Goal: Transaction & Acquisition: Obtain resource

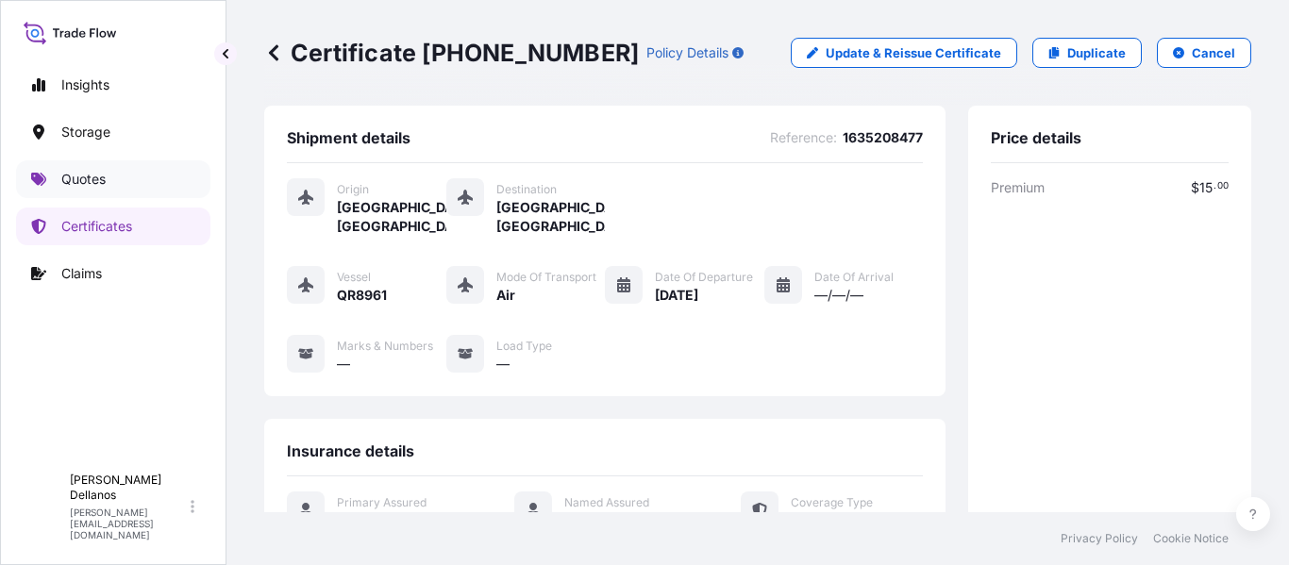
click at [78, 174] on p "Quotes" at bounding box center [83, 179] width 44 height 19
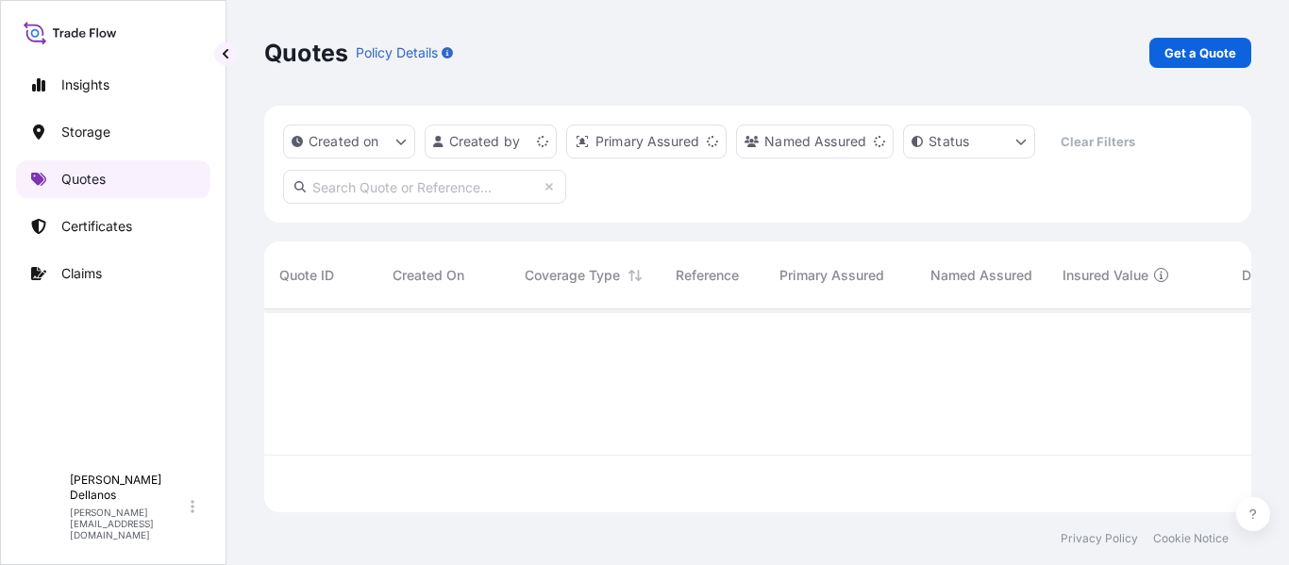
scroll to position [199, 973]
click at [1184, 58] on p "Get a Quote" at bounding box center [1201, 52] width 72 height 19
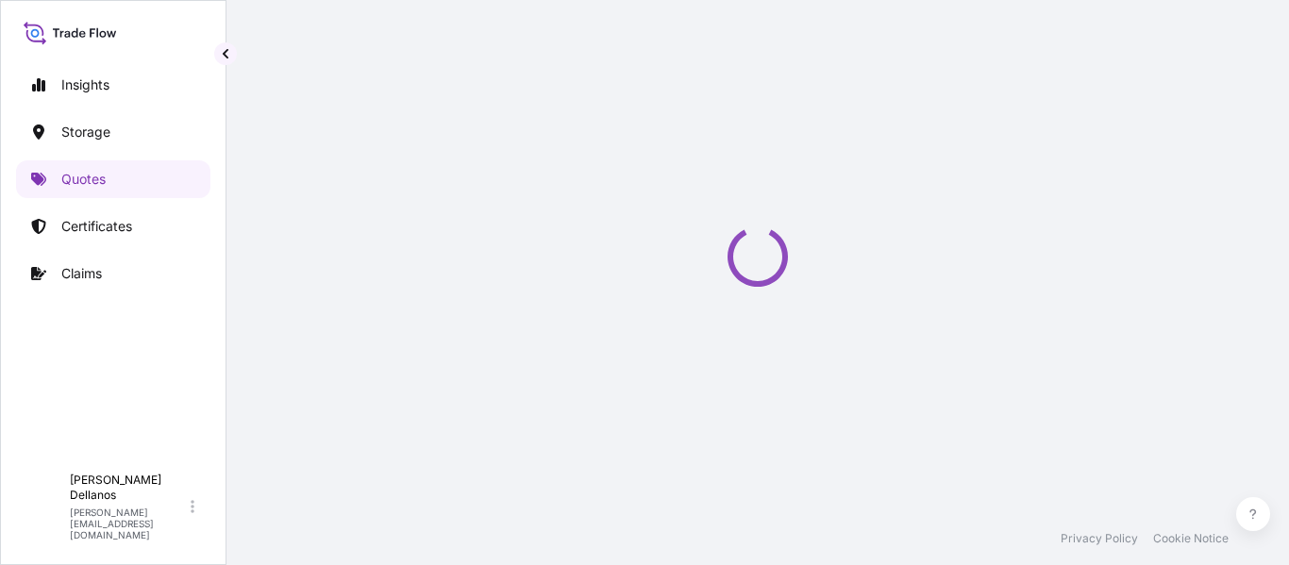
select select "Water"
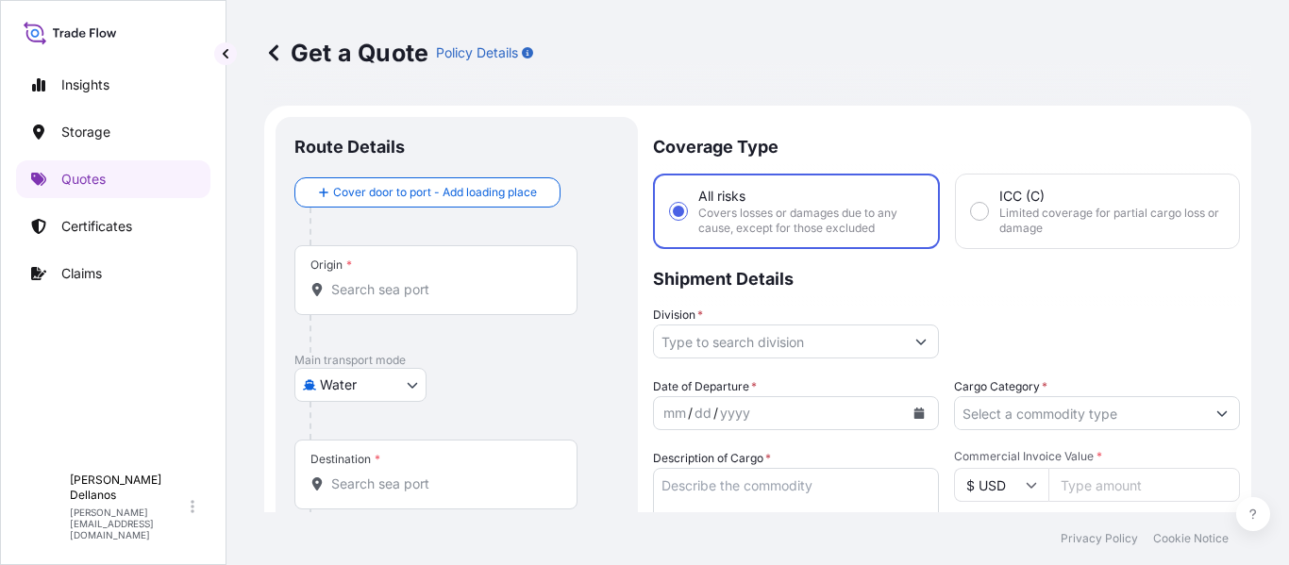
scroll to position [30, 0]
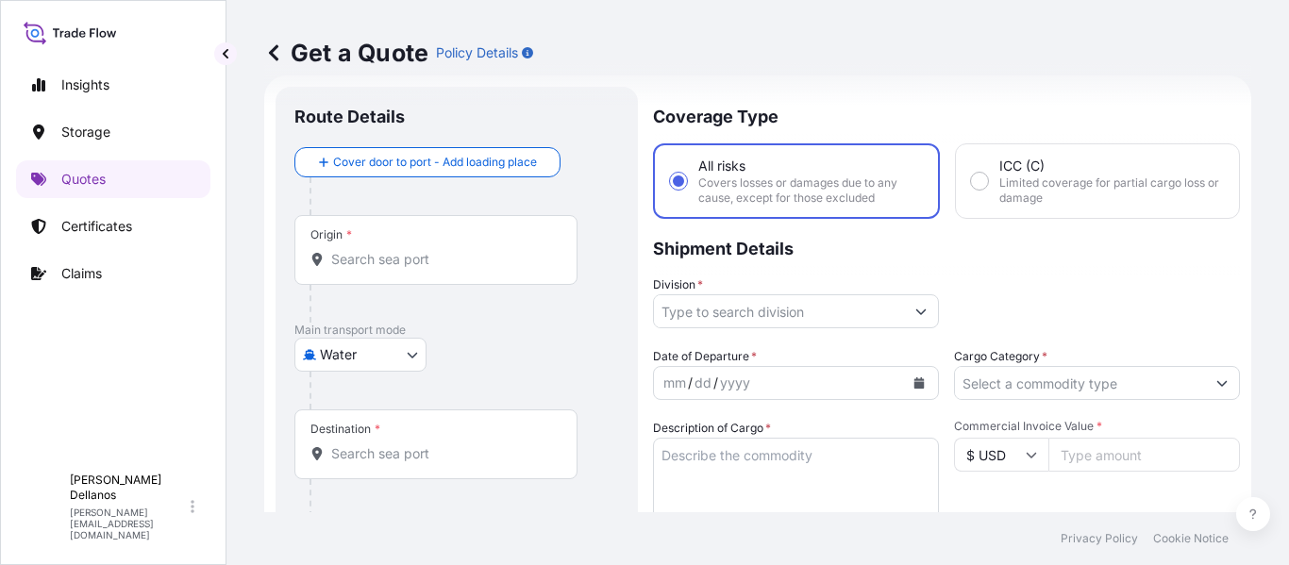
click at [379, 268] on input "Origin *" at bounding box center [442, 259] width 223 height 19
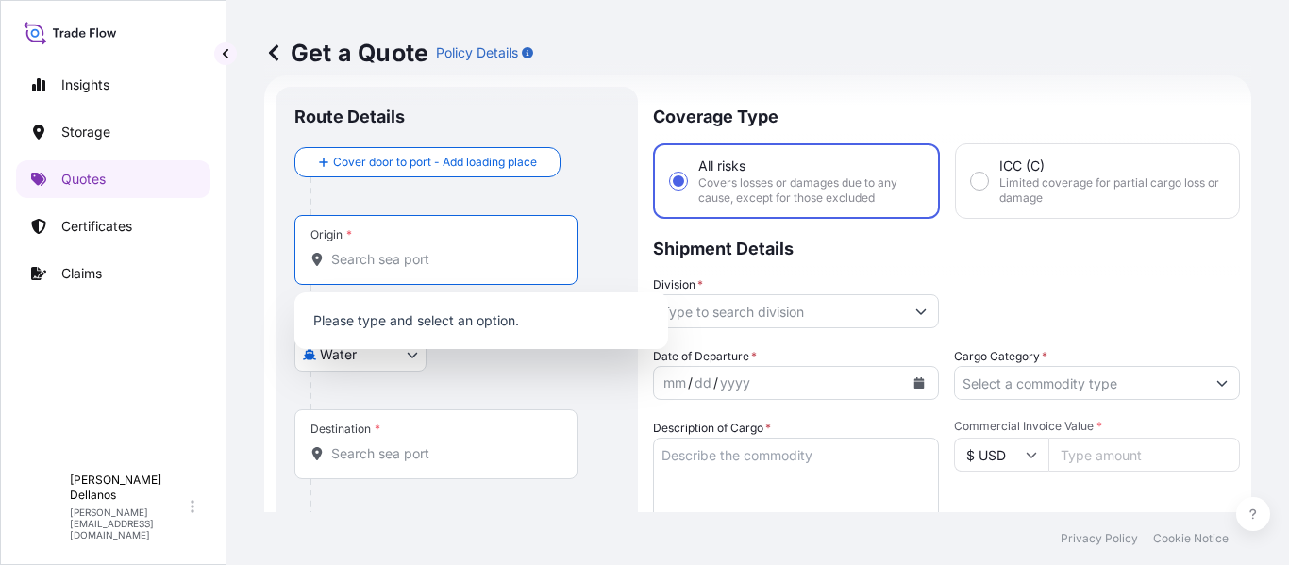
click at [379, 268] on input "Origin *" at bounding box center [442, 259] width 223 height 19
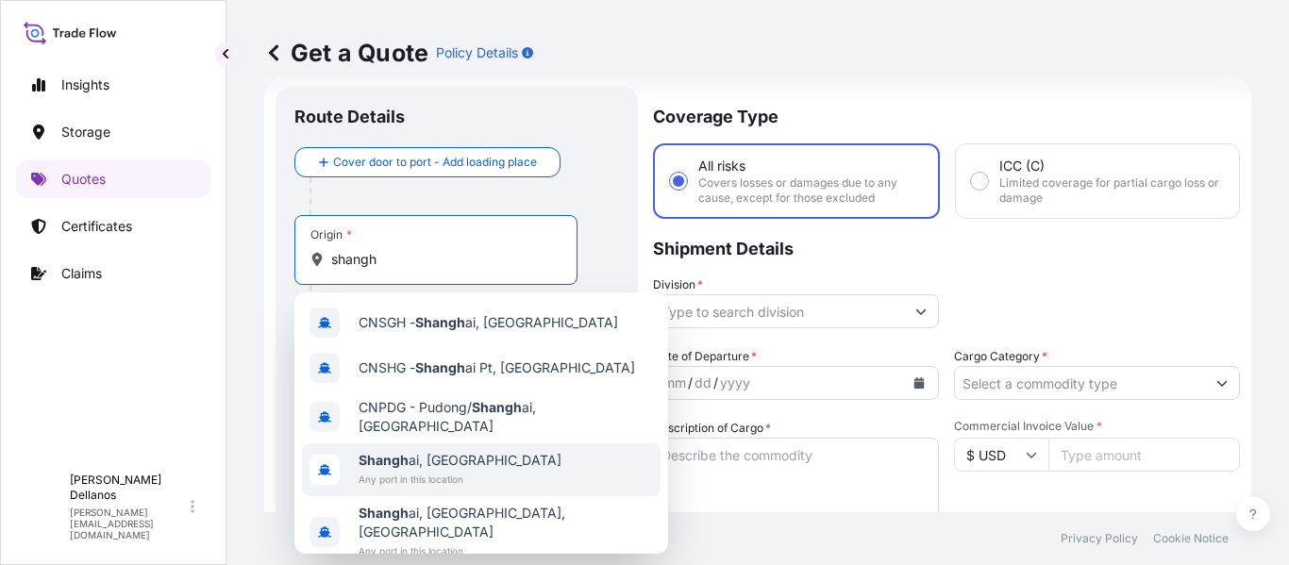
click at [423, 456] on span "Shangh ai, [GEOGRAPHIC_DATA]" at bounding box center [460, 460] width 203 height 19
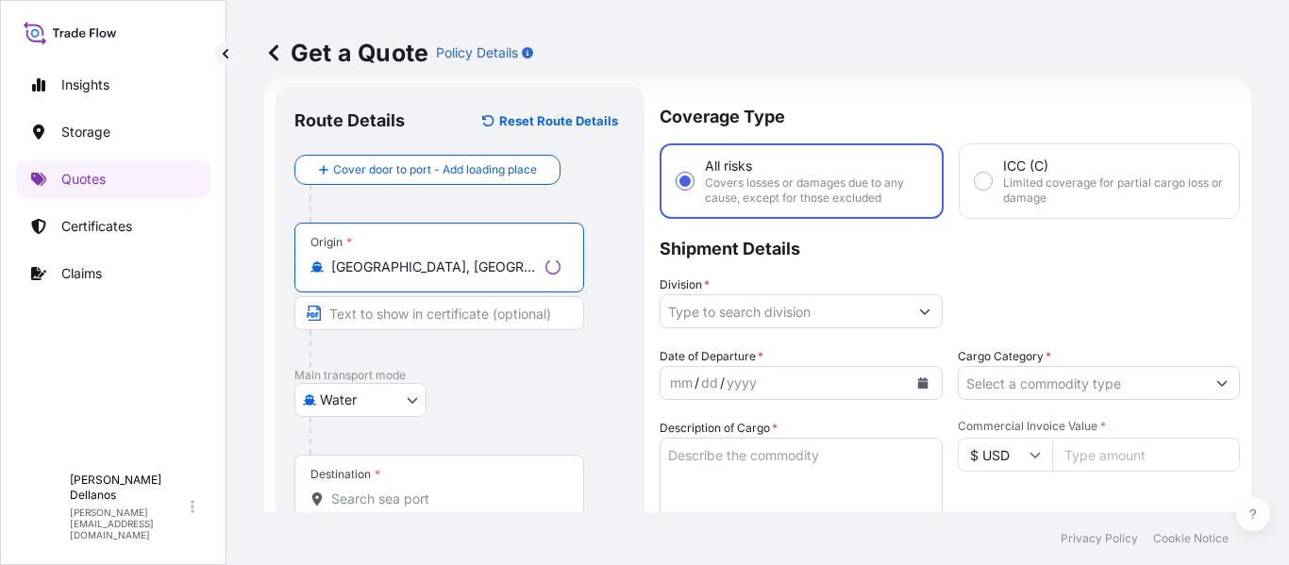
type input "[GEOGRAPHIC_DATA], [GEOGRAPHIC_DATA]"
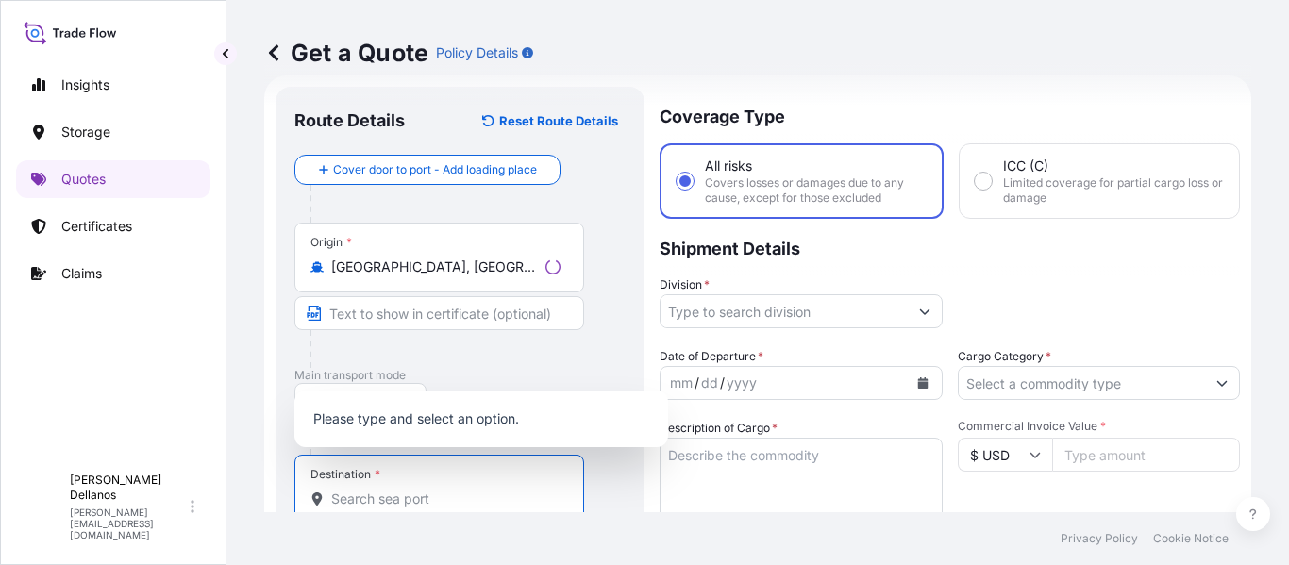
click at [369, 497] on input "Destination *" at bounding box center [445, 499] width 229 height 19
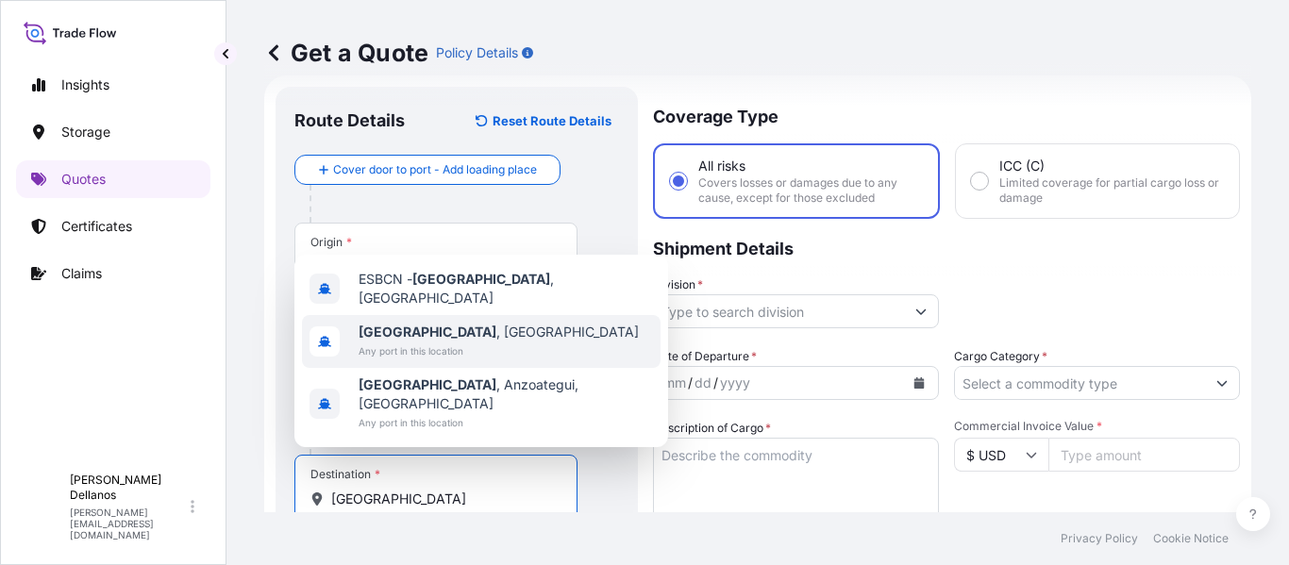
click at [427, 361] on span "Any port in this location" at bounding box center [499, 351] width 280 height 19
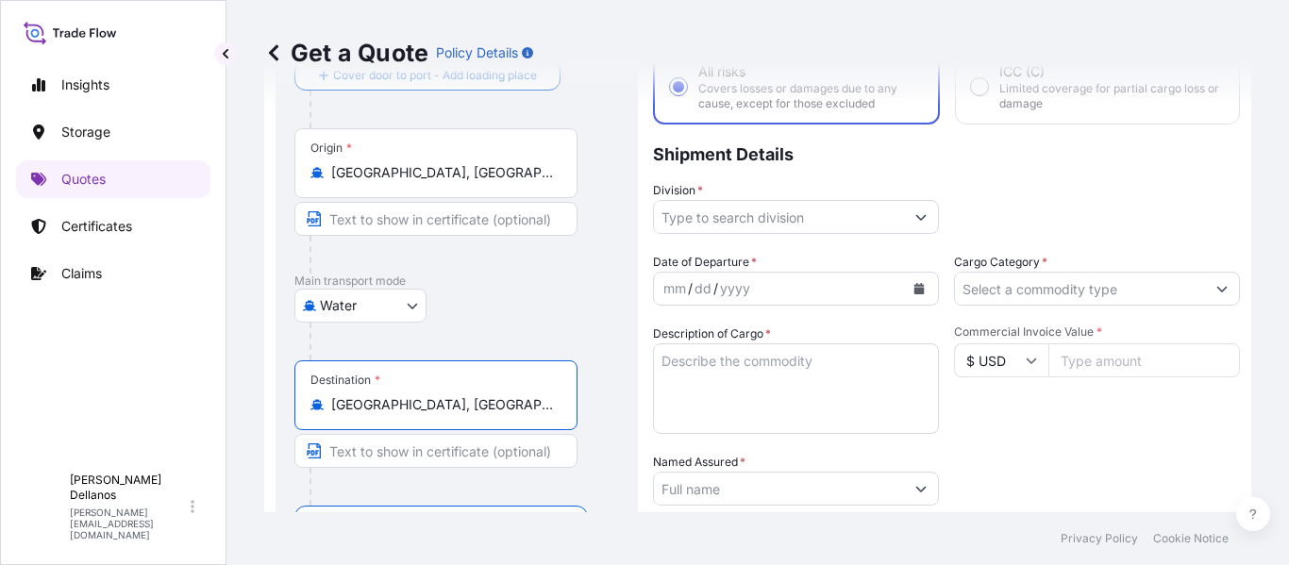
scroll to position [219, 0]
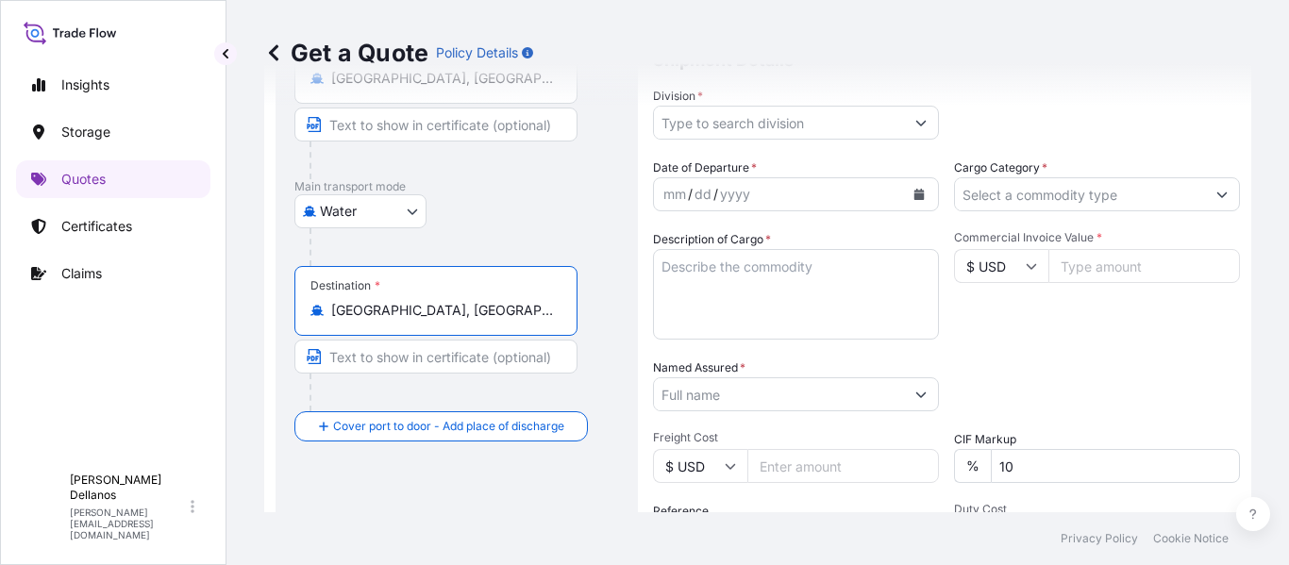
type input "[GEOGRAPHIC_DATA], [GEOGRAPHIC_DATA]"
click at [430, 354] on input "Text to appear on certificate" at bounding box center [436, 357] width 283 height 34
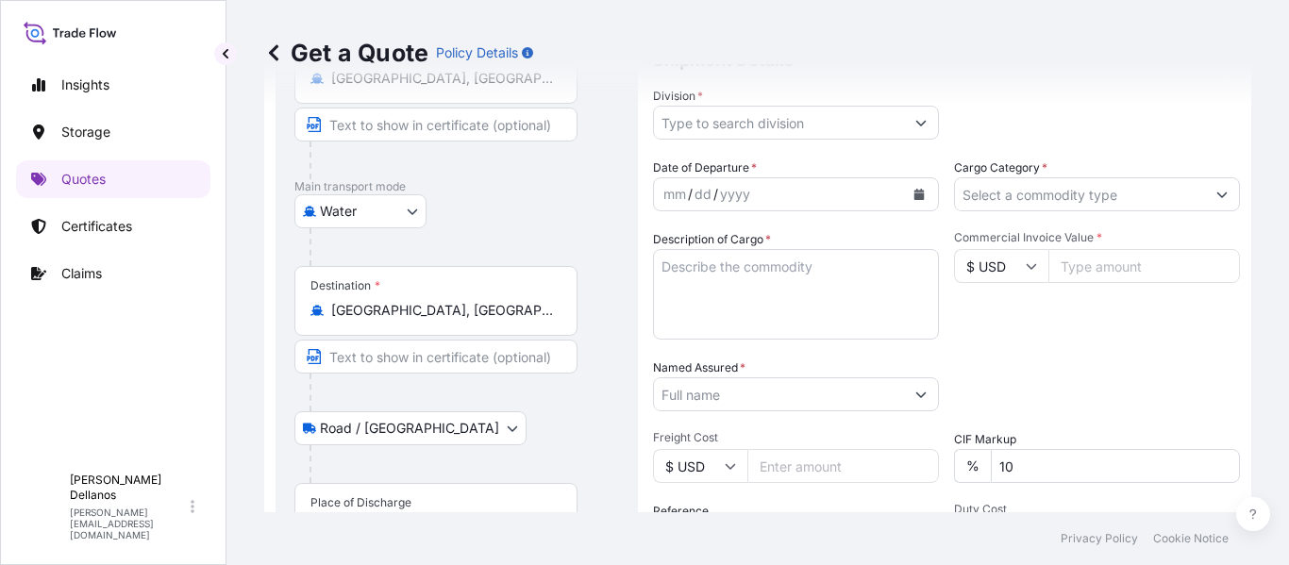
scroll to position [313, 0]
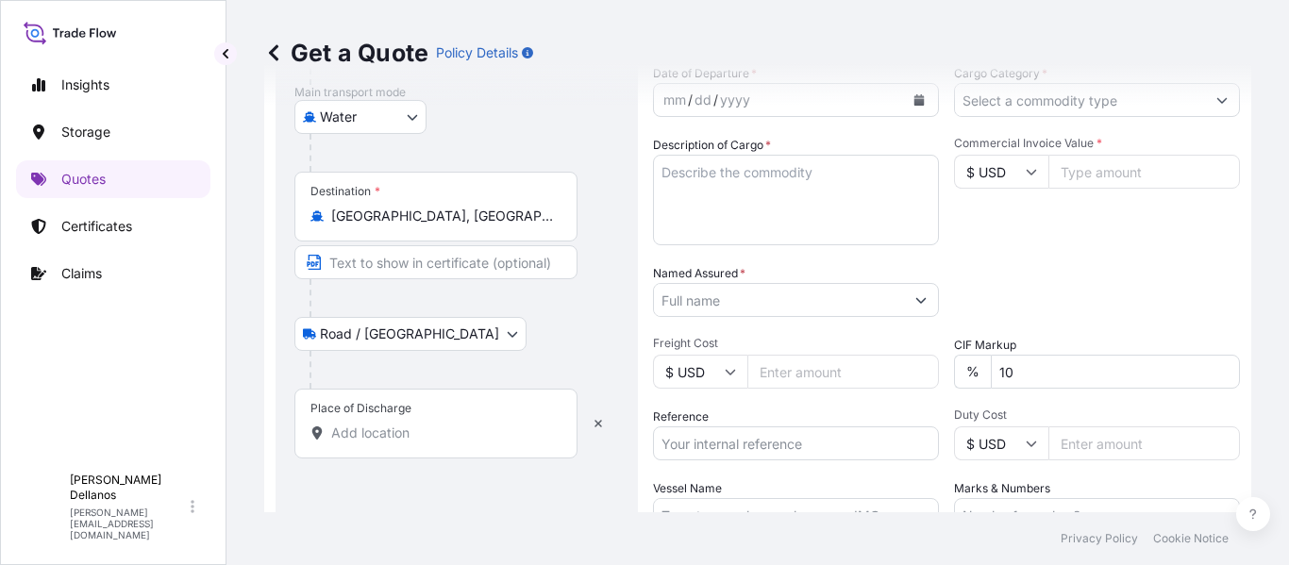
click at [366, 434] on input "Place of Discharge" at bounding box center [442, 433] width 223 height 19
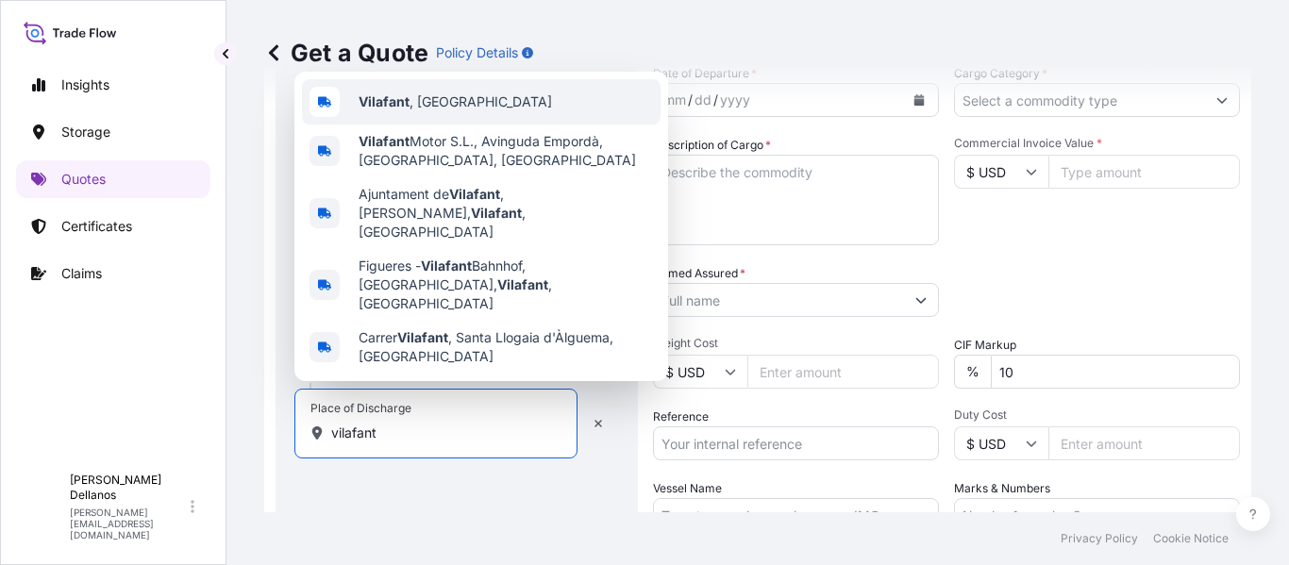
click at [392, 110] on b "Vilafant" at bounding box center [384, 101] width 51 height 16
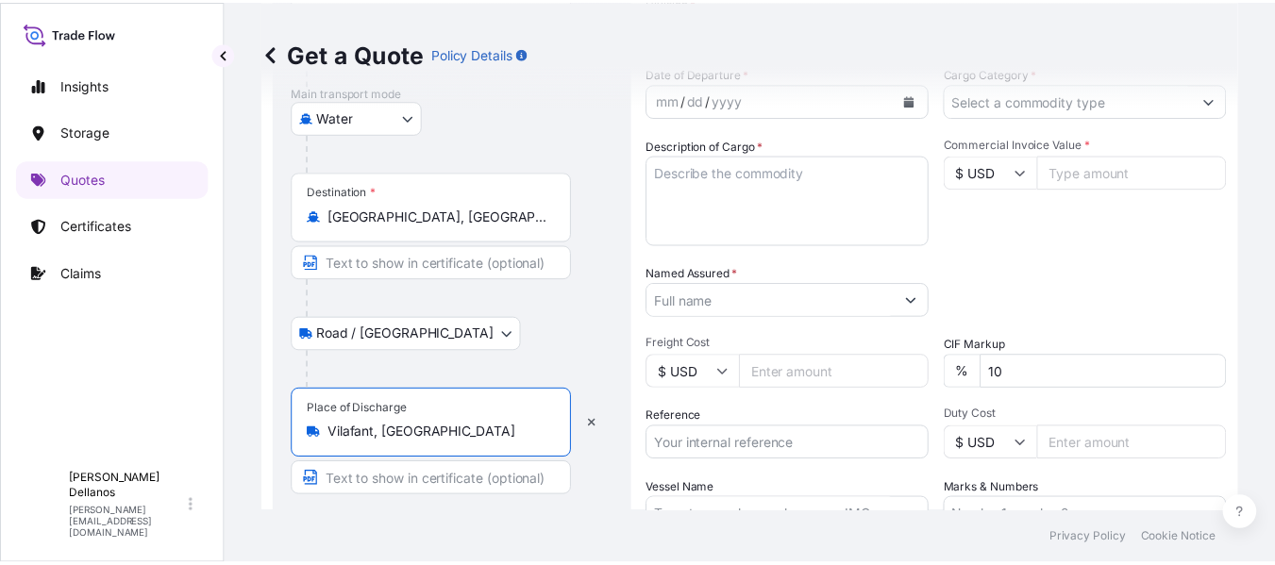
scroll to position [30, 0]
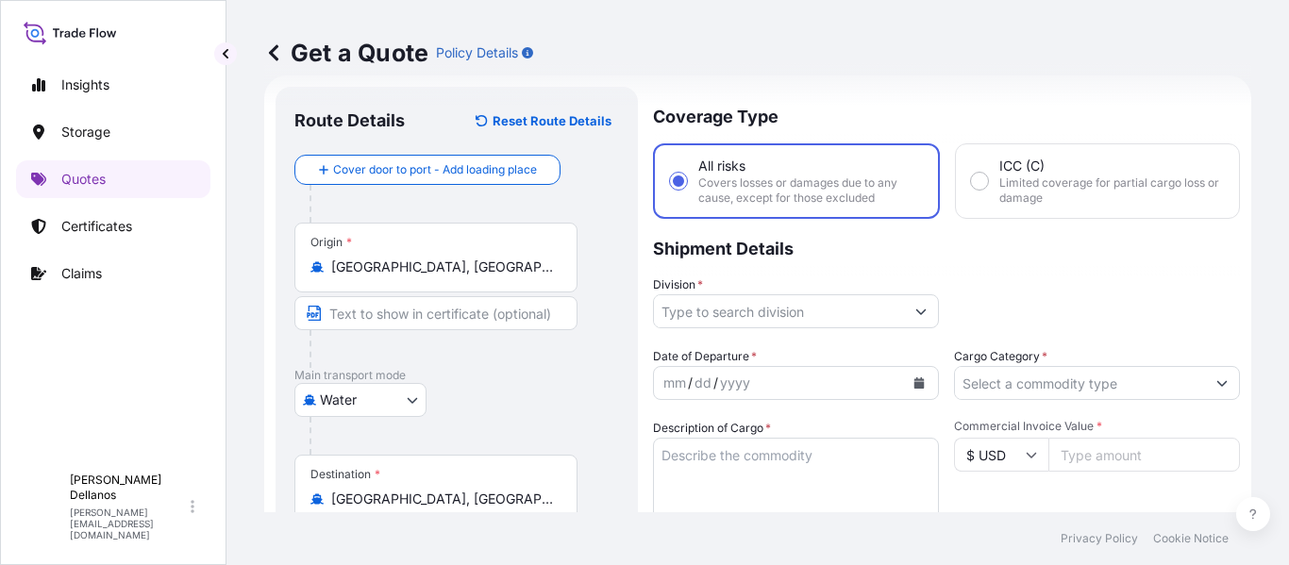
type input "Vilafant, [GEOGRAPHIC_DATA]"
click at [820, 304] on input "Division *" at bounding box center [779, 312] width 250 height 34
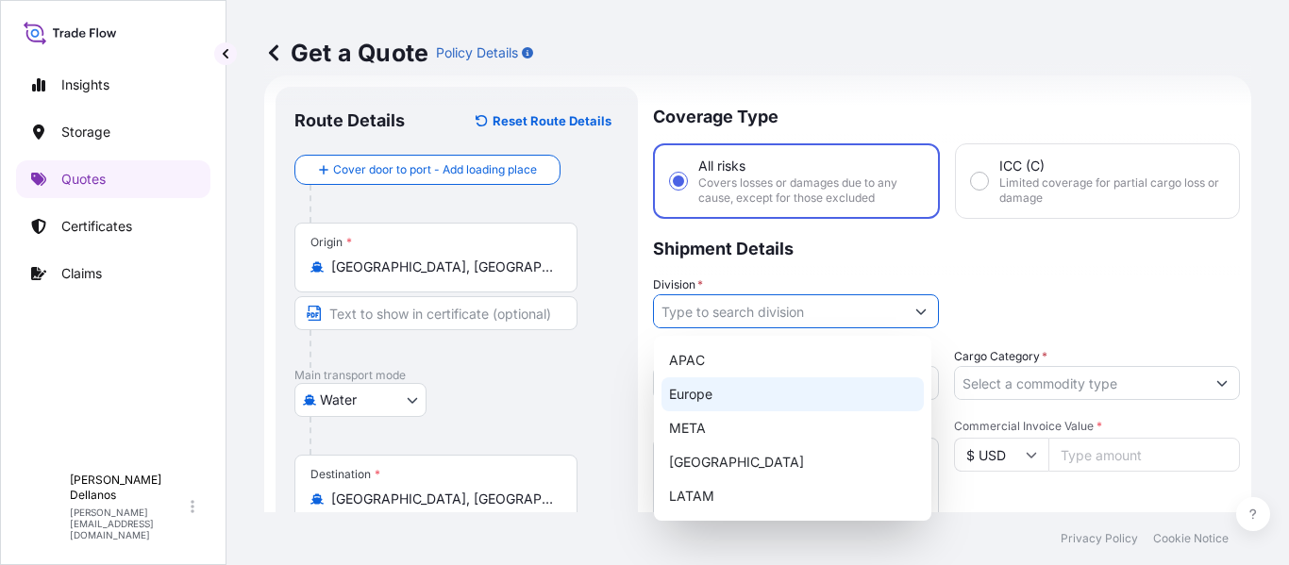
click at [679, 395] on div "Europe" at bounding box center [793, 395] width 262 height 34
type input "Europe"
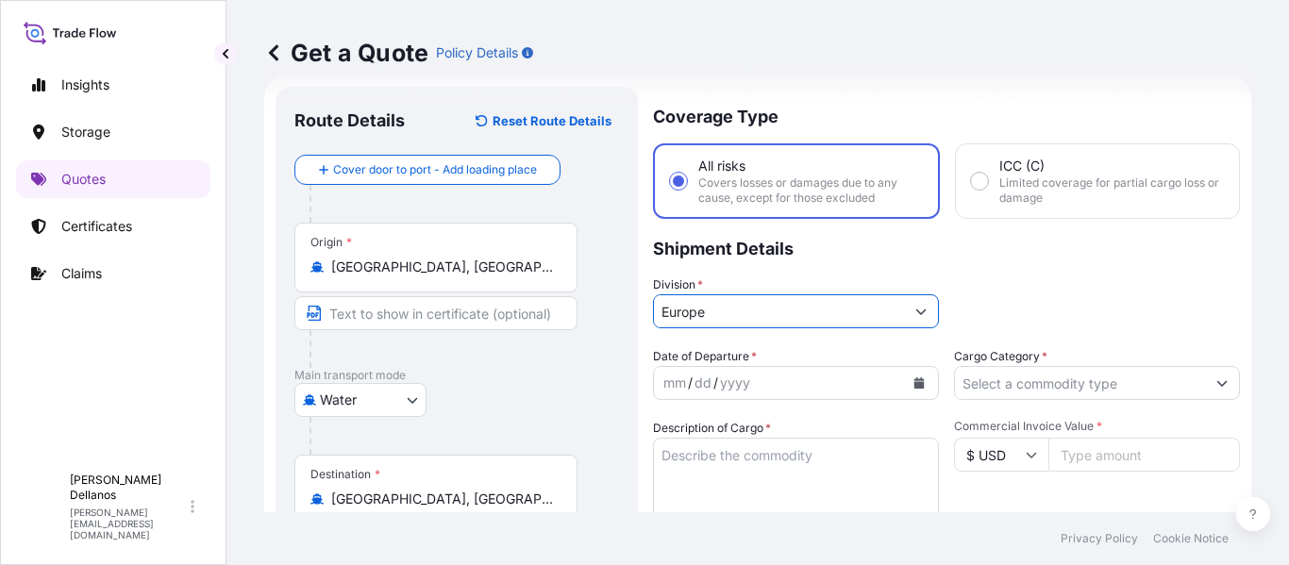
click at [915, 379] on icon "Calendar" at bounding box center [920, 383] width 10 height 11
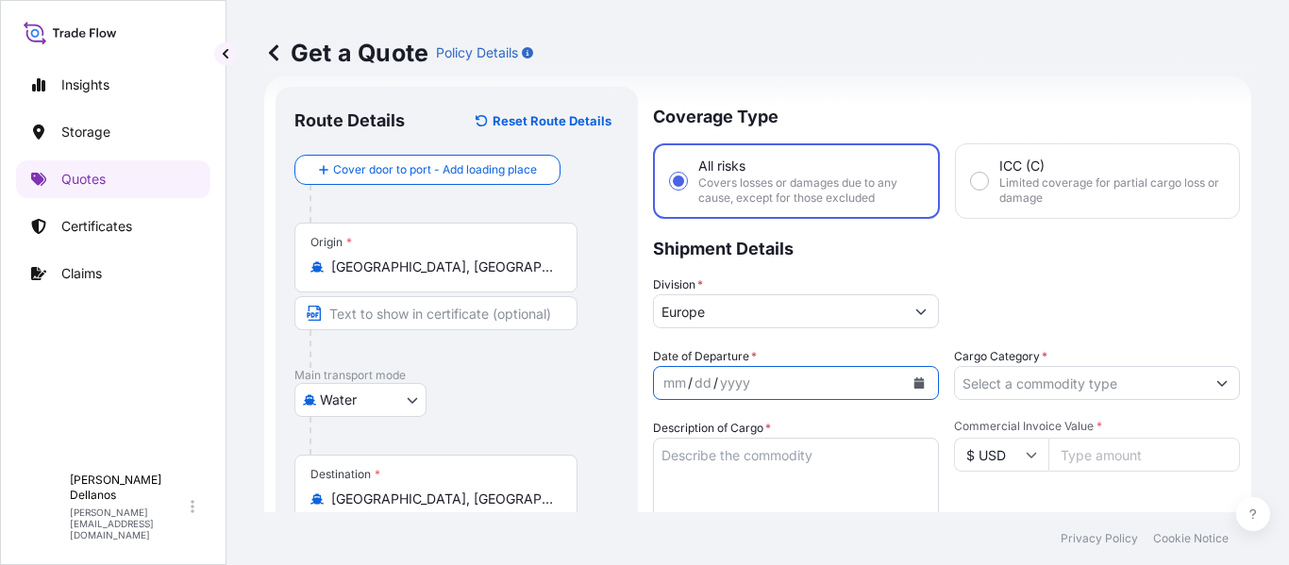
click at [916, 384] on icon "Calendar" at bounding box center [920, 383] width 10 height 11
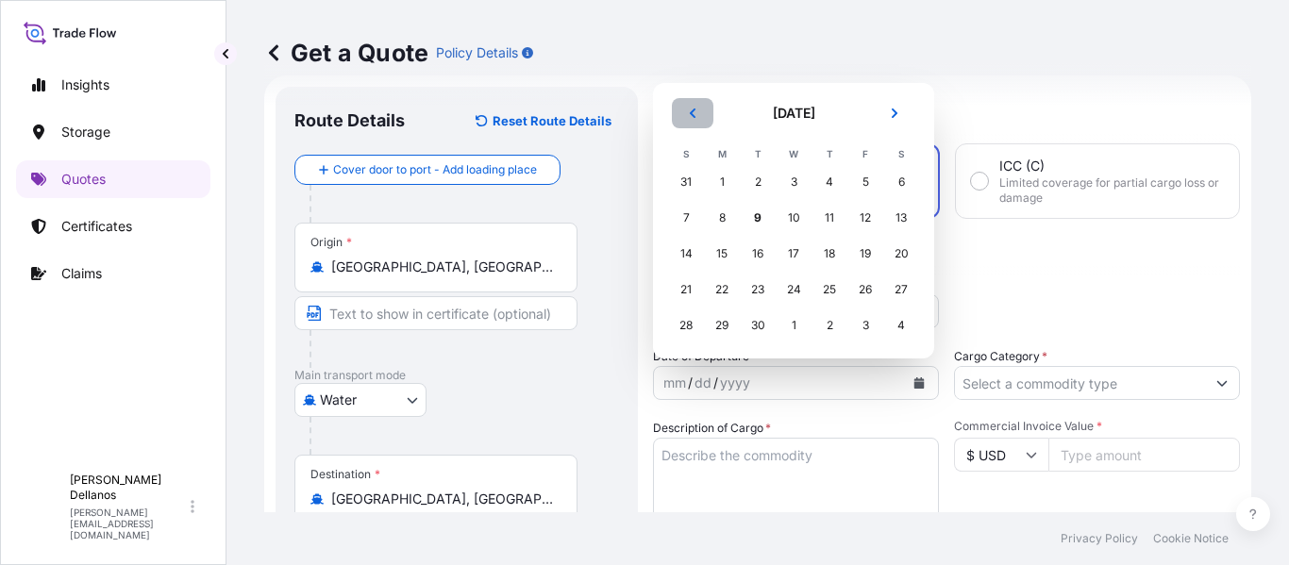
click at [690, 112] on icon "Previous" at bounding box center [692, 113] width 11 height 11
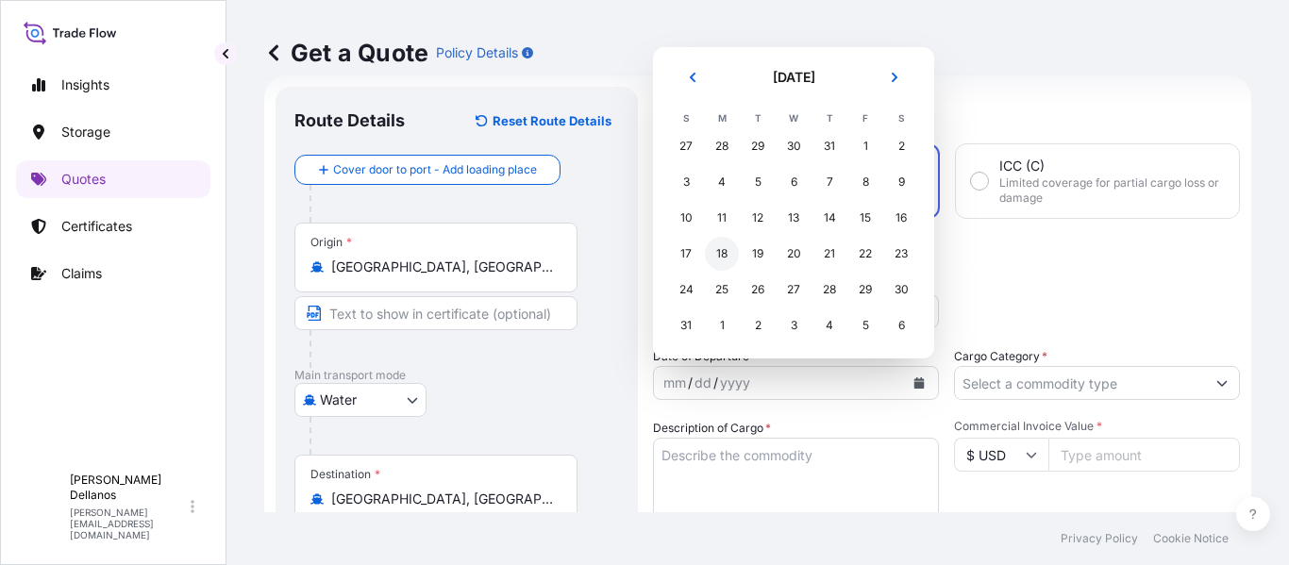
click at [722, 261] on div "18" at bounding box center [722, 254] width 34 height 34
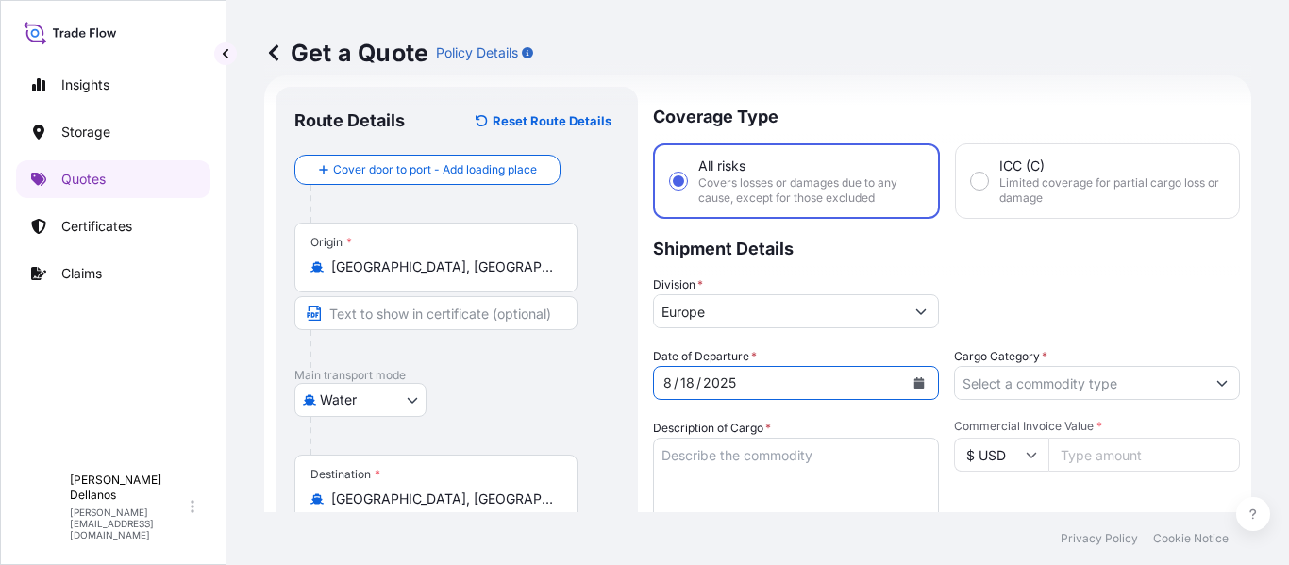
click at [998, 379] on input "Cargo Category *" at bounding box center [1080, 383] width 250 height 34
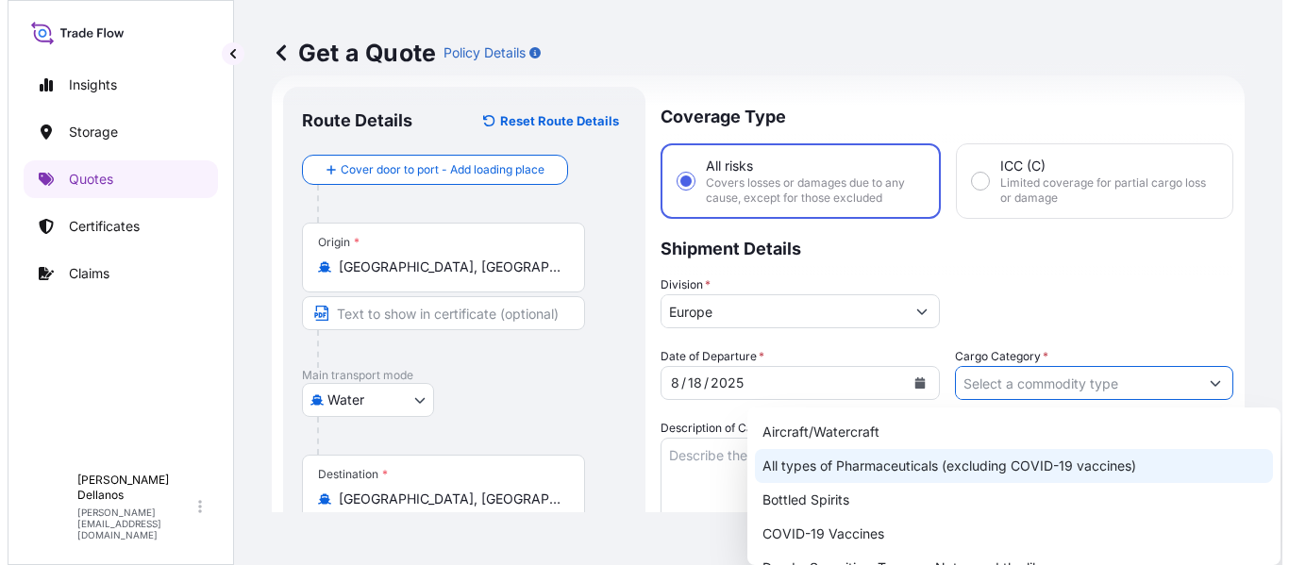
scroll to position [94, 0]
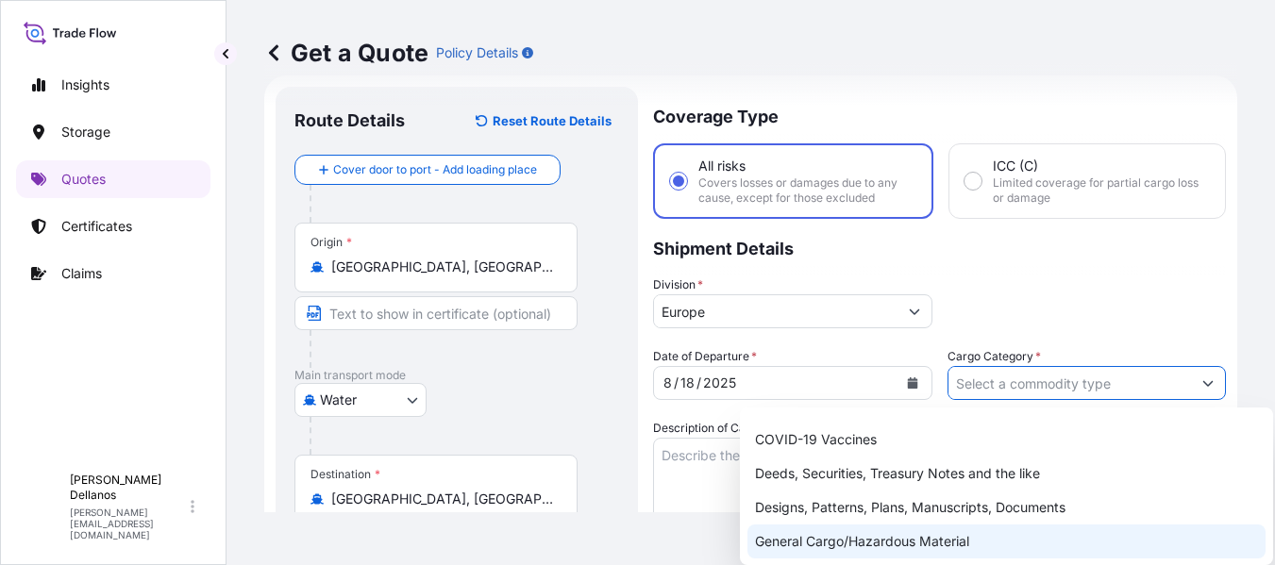
click at [927, 543] on div "General Cargo/Hazardous Material" at bounding box center [1007, 542] width 518 height 34
type input "General Cargo/Hazardous Material"
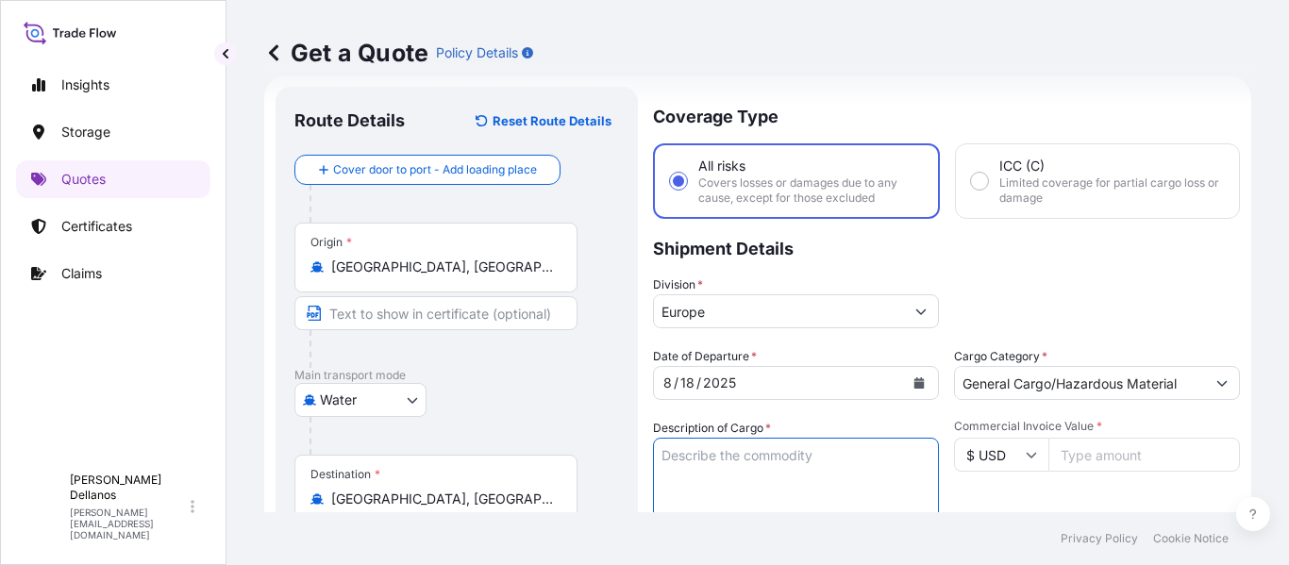
click at [766, 462] on textarea "Description of Cargo *" at bounding box center [796, 483] width 286 height 91
click at [816, 474] on textarea "1x40 HC CBHU9421358 772 PCS // 11883 KGS" at bounding box center [796, 483] width 286 height 91
paste textarea "DECORATIVE SWORD & KNIVES"
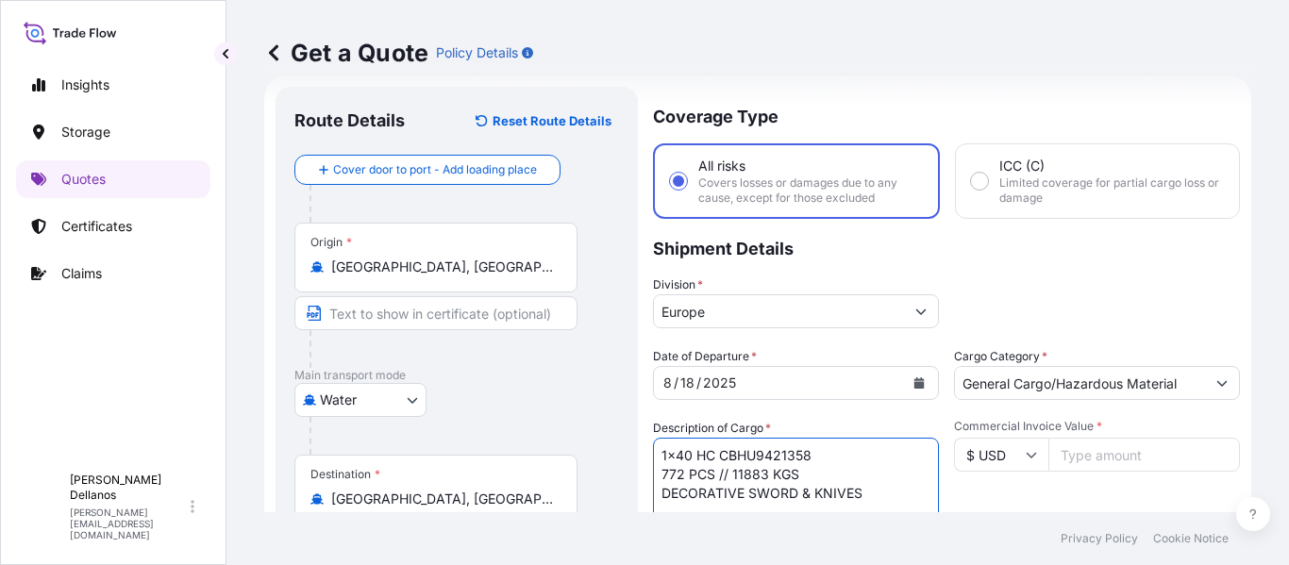
scroll to position [38, 0]
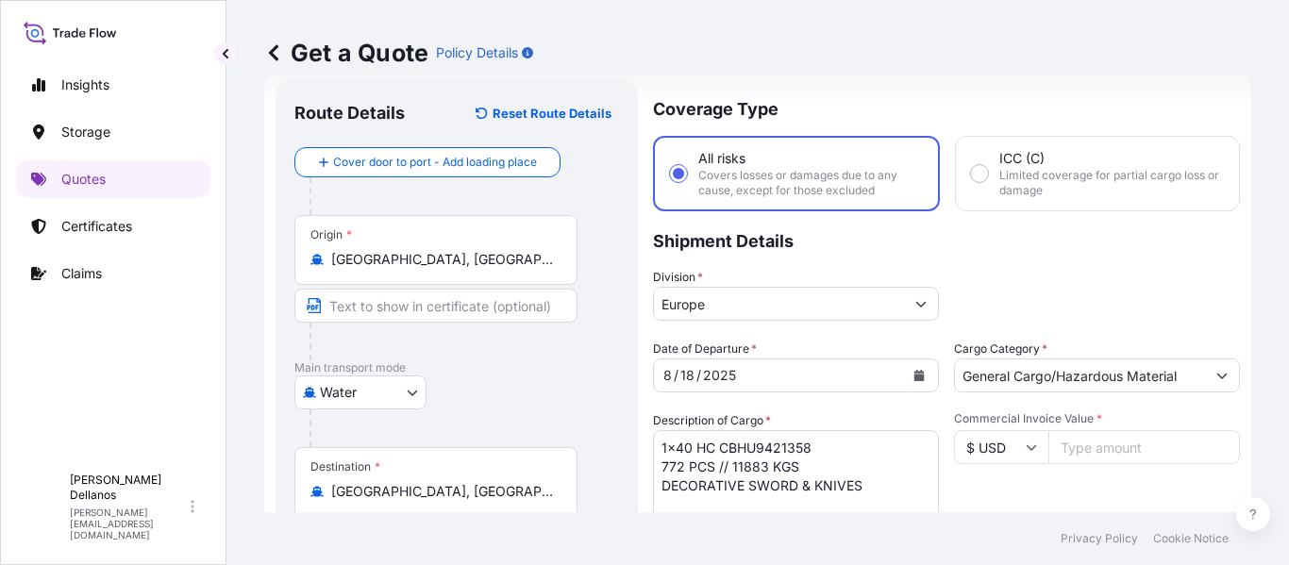
click at [879, 476] on textarea "1x40 HC CBHU9421358 772 PCS // 11883 KGS DECORATIVE SWORD & KNIVES" at bounding box center [796, 475] width 286 height 91
click at [874, 488] on textarea "1x40 HC CBHU9421358 772 PCS // 11883 KGS DECORATIVE SWORD & KNIVES" at bounding box center [796, 475] width 286 height 91
paste textarea "PARACORD BRACELET"
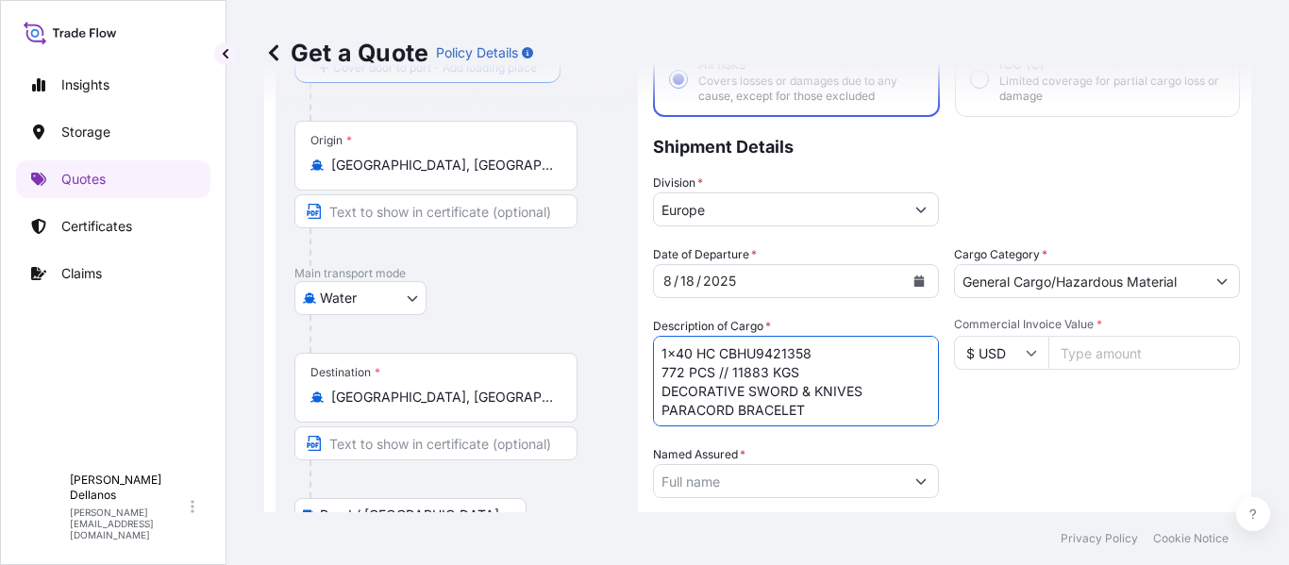
type textarea "1x40 HC CBHU9421358 772 PCS // 11883 KGS DECORATIVE SWORD & KNIVES PARACORD BRA…"
click at [1026, 352] on icon at bounding box center [1031, 352] width 11 height 11
click at [1018, 354] on input "$ USD" at bounding box center [1001, 353] width 94 height 34
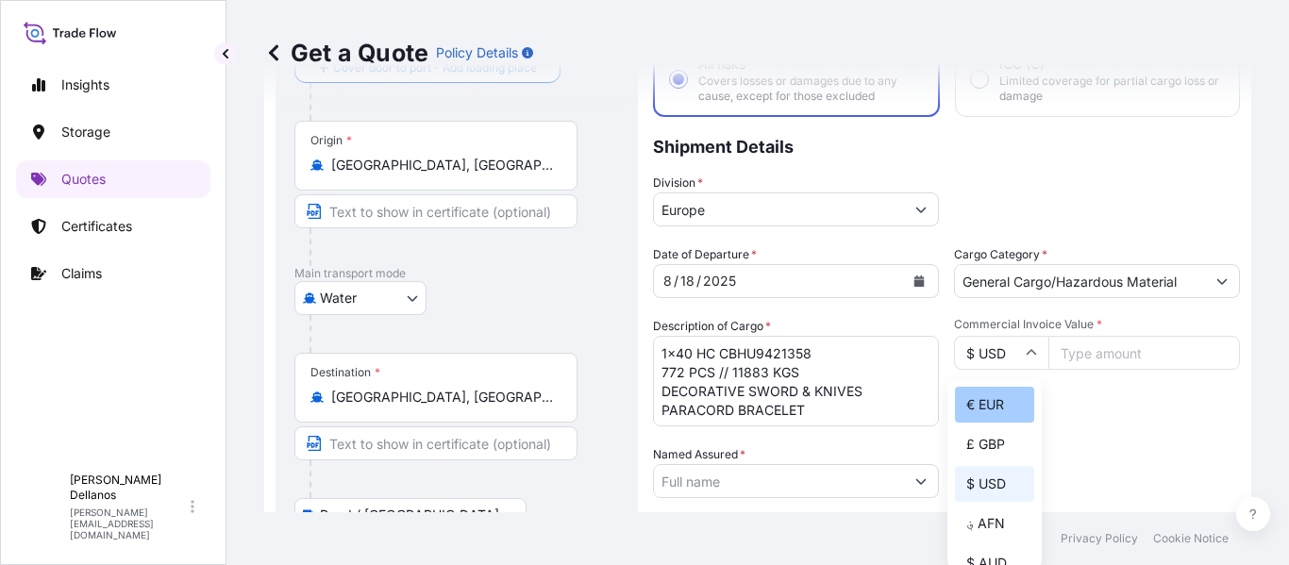
click at [987, 406] on div "€ EUR" at bounding box center [994, 405] width 79 height 36
type input "€ EUR"
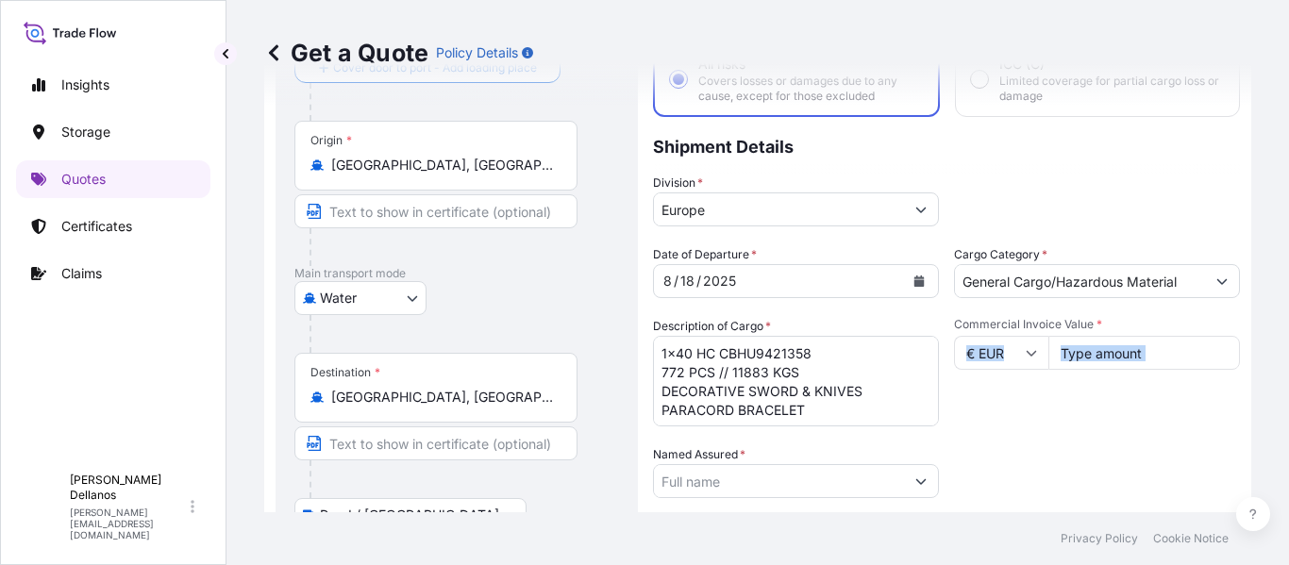
click at [987, 406] on div "Commercial Invoice Value * € EUR" at bounding box center [1097, 372] width 286 height 110
click at [1079, 347] on input "Commercial Invoice Value *" at bounding box center [1145, 353] width 192 height 34
type input "113743"
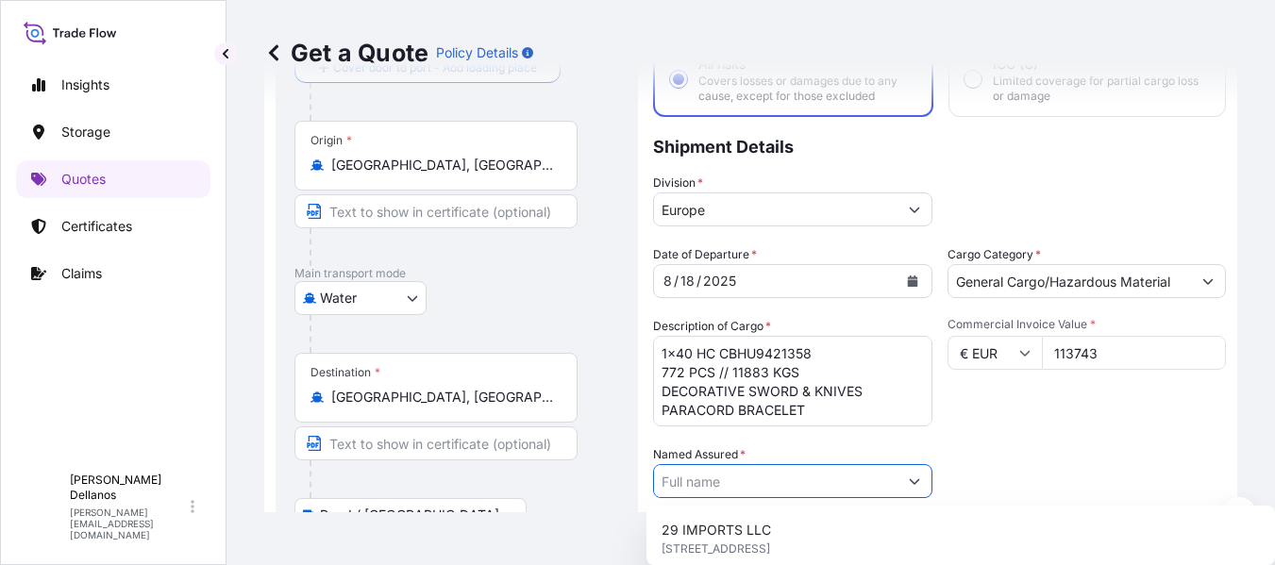
click at [784, 489] on input "Named Assured *" at bounding box center [776, 481] width 244 height 34
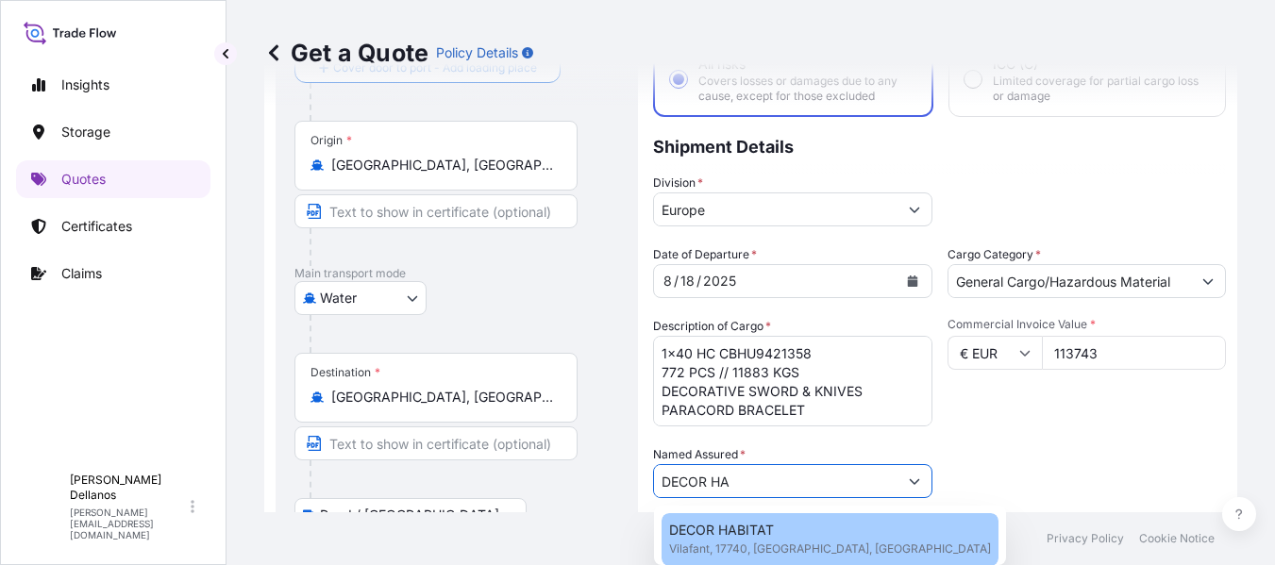
click at [750, 532] on span "DECOR HABITAT" at bounding box center [721, 530] width 105 height 19
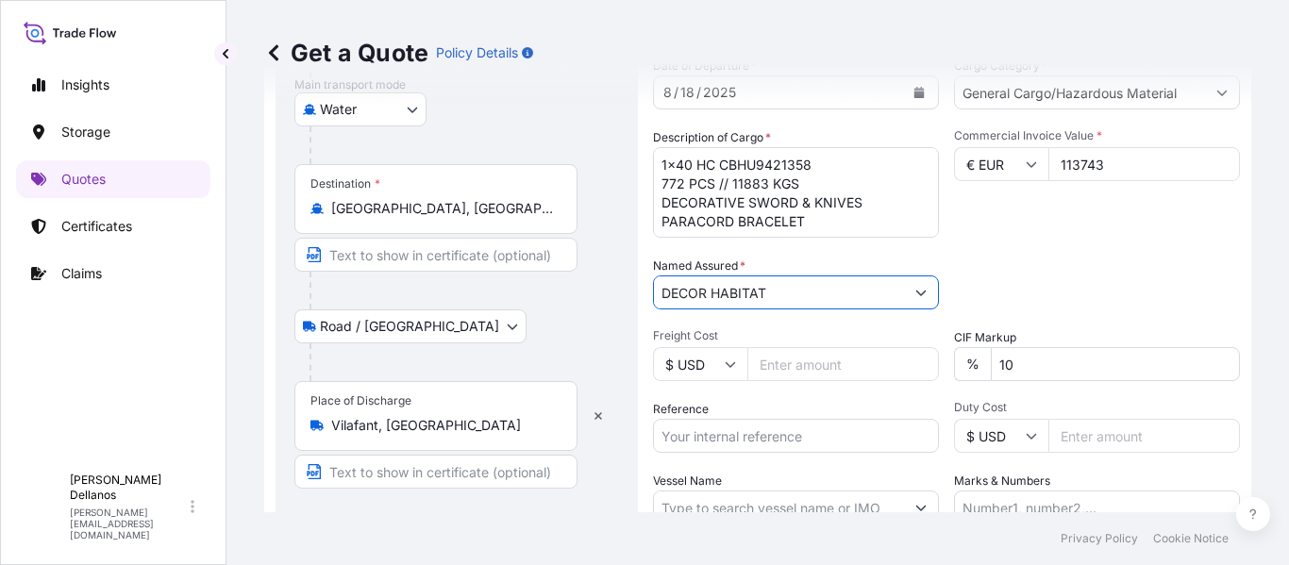
scroll to position [415, 0]
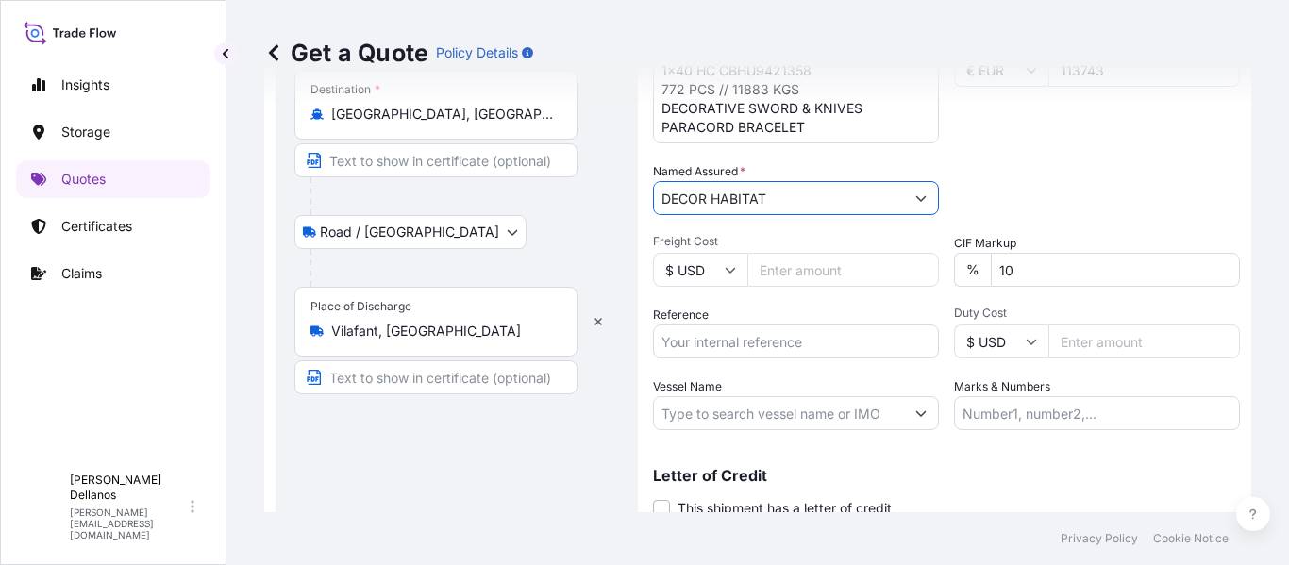
type input "DECOR HABITAT"
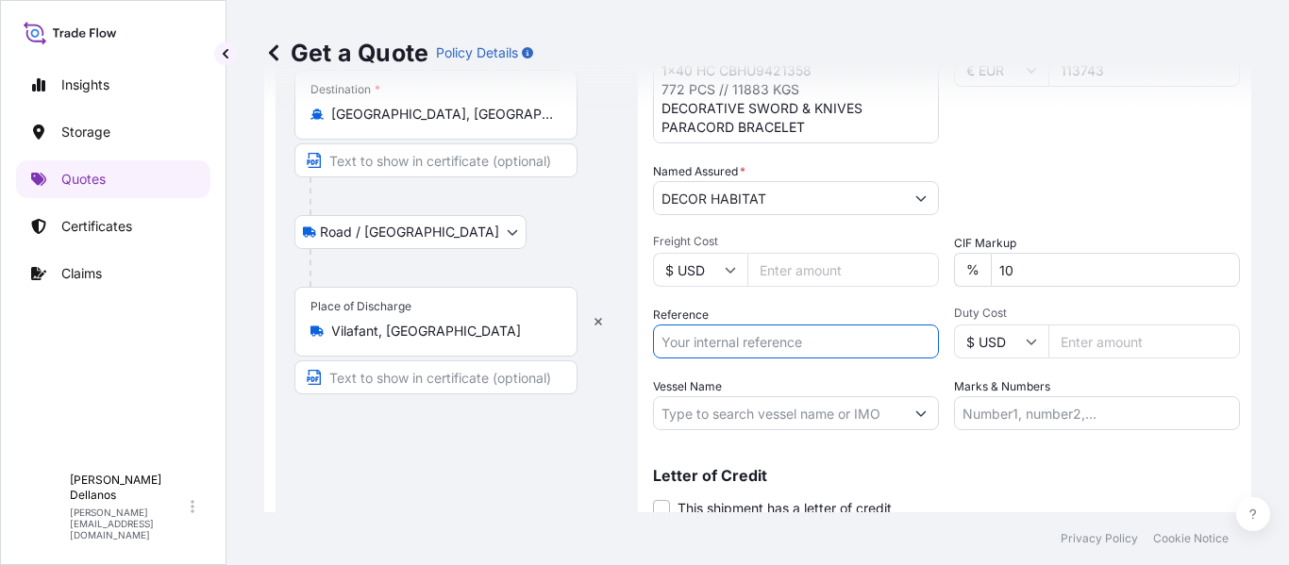
drag, startPoint x: 673, startPoint y: 325, endPoint x: 697, endPoint y: 326, distance: 23.6
click at [675, 325] on input "Reference" at bounding box center [796, 342] width 286 height 34
type input "1635208535"
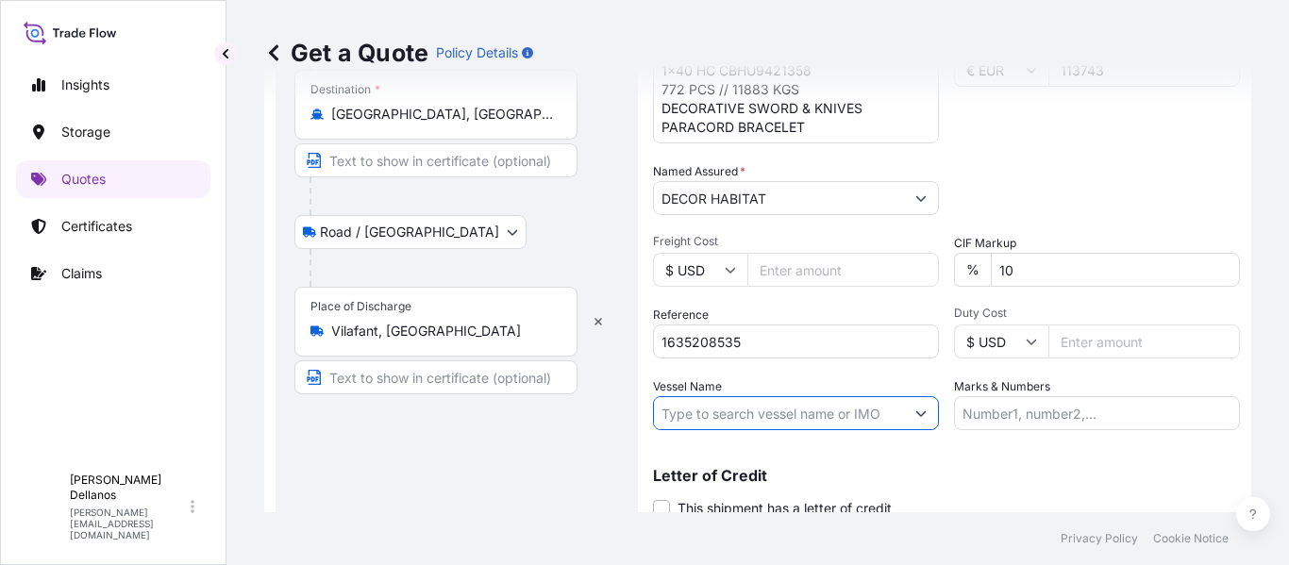
click at [758, 411] on input "Vessel Name" at bounding box center [779, 413] width 250 height 34
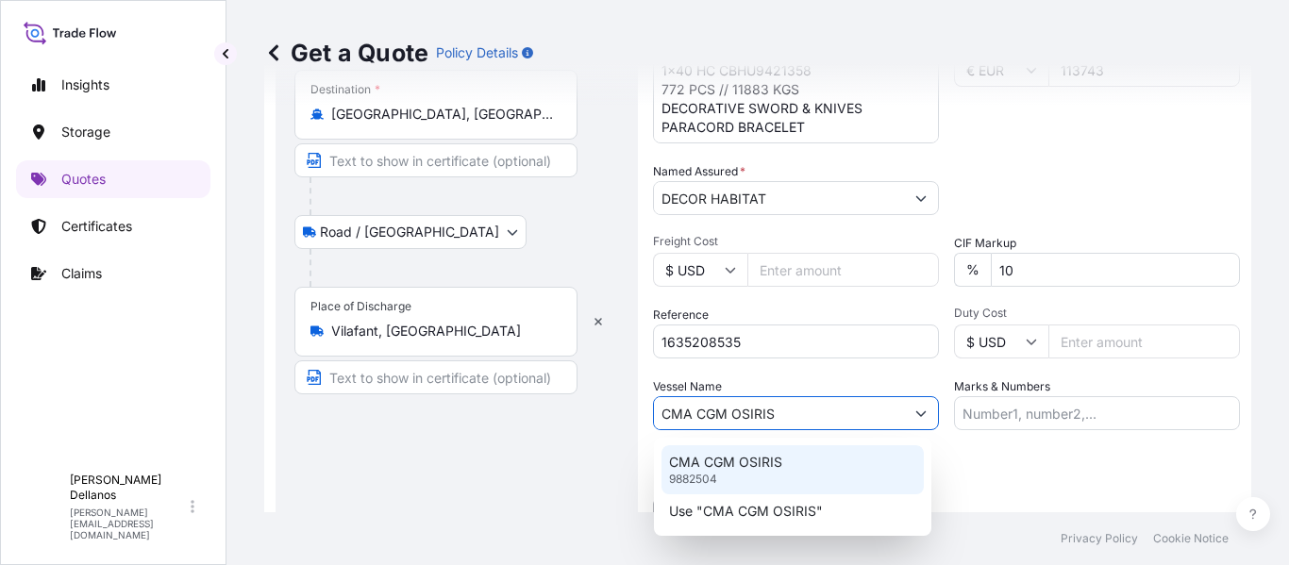
click at [788, 455] on div "CMA CGM OSIRIS 9882504" at bounding box center [793, 470] width 262 height 49
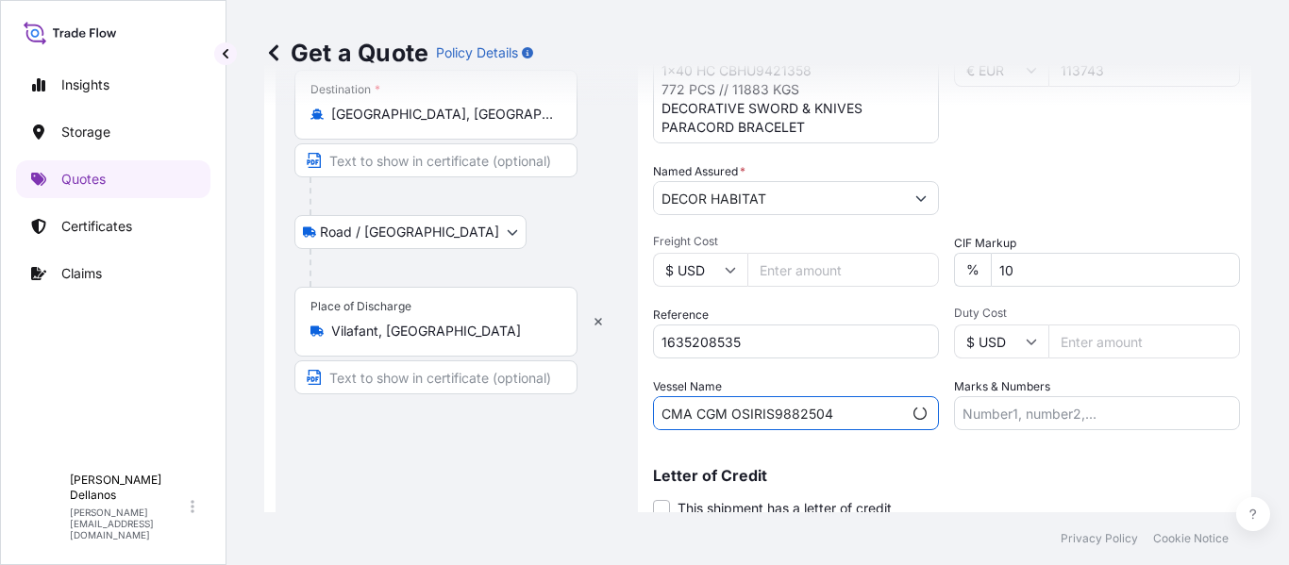
scroll to position [485, 0]
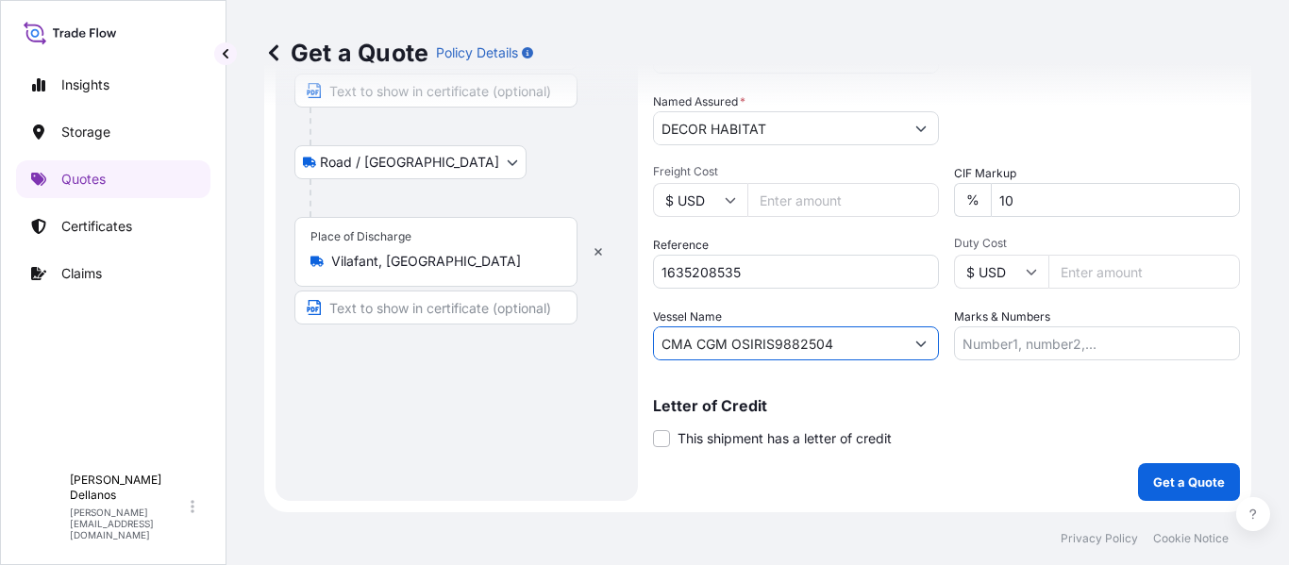
drag, startPoint x: 776, startPoint y: 345, endPoint x: 986, endPoint y: 330, distance: 210.0
click at [986, 330] on div "Date of Departure * [DATE] Cargo Category * General Cargo/Hazardous Material De…" at bounding box center [946, 126] width 587 height 468
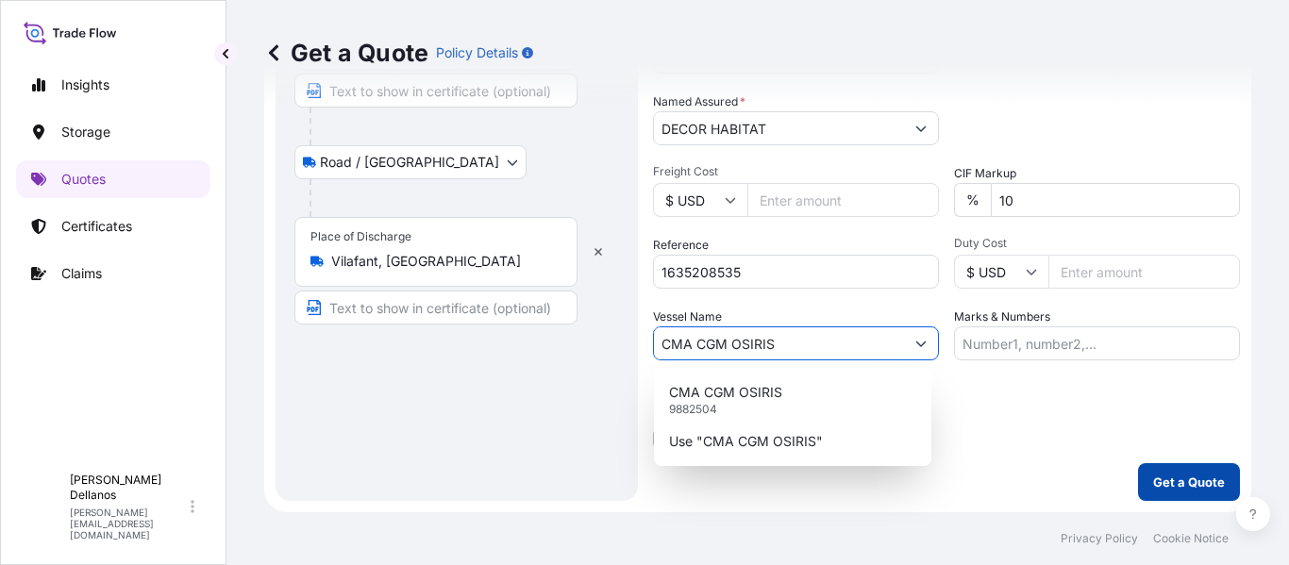
type input "CMA CGM OSIRIS"
click at [1163, 477] on p "Get a Quote" at bounding box center [1190, 482] width 72 height 19
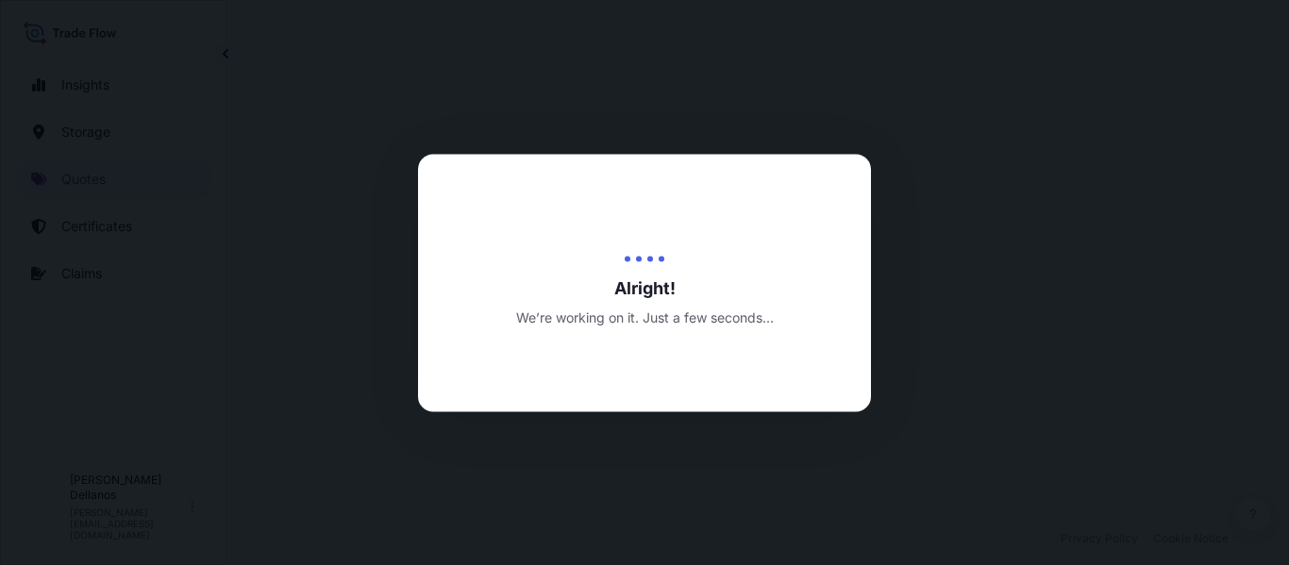
select select "Water"
select select "Road / [GEOGRAPHIC_DATA]"
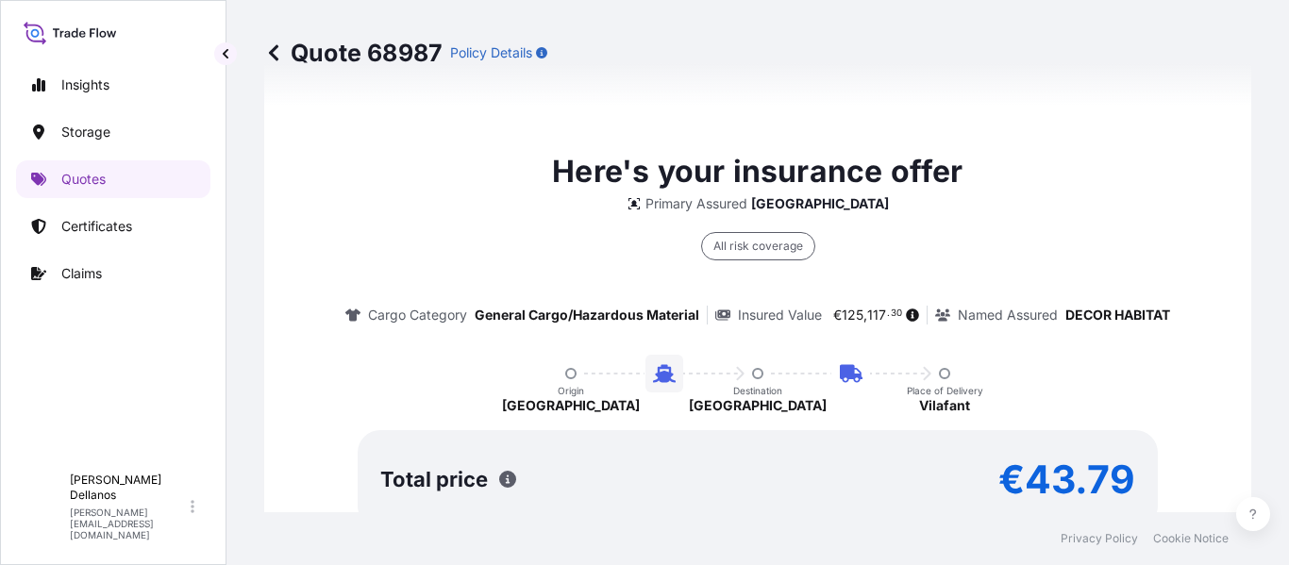
scroll to position [2978, 0]
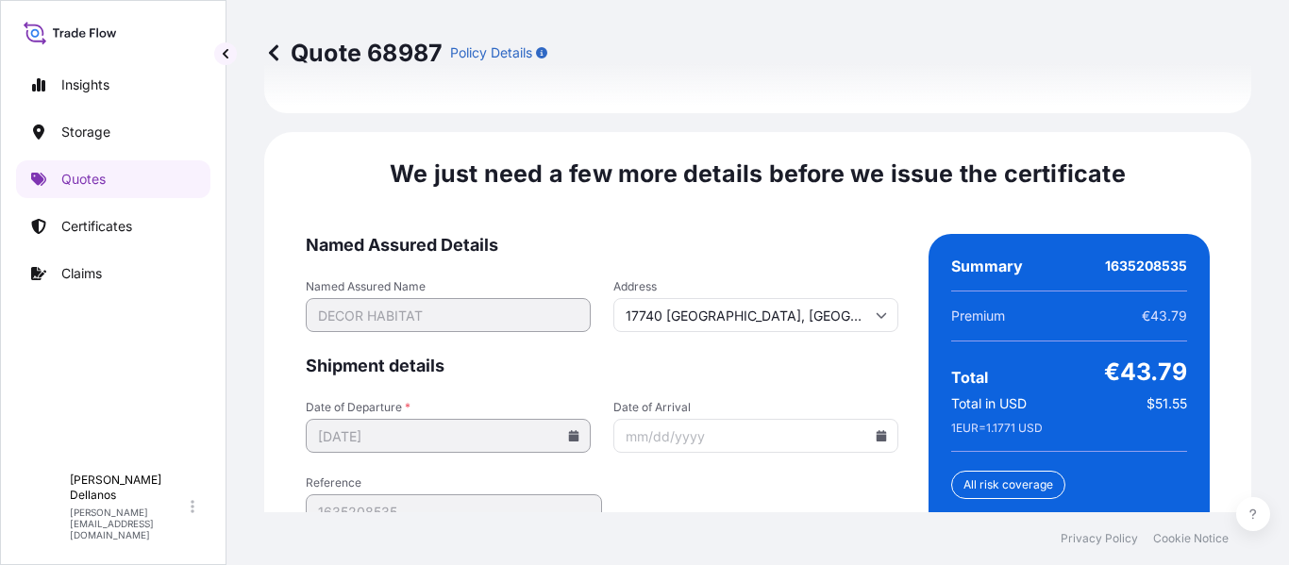
click at [569, 430] on icon at bounding box center [574, 435] width 10 height 11
click at [880, 419] on input "Date of Arrival" at bounding box center [756, 436] width 285 height 34
click at [877, 430] on icon at bounding box center [882, 435] width 10 height 11
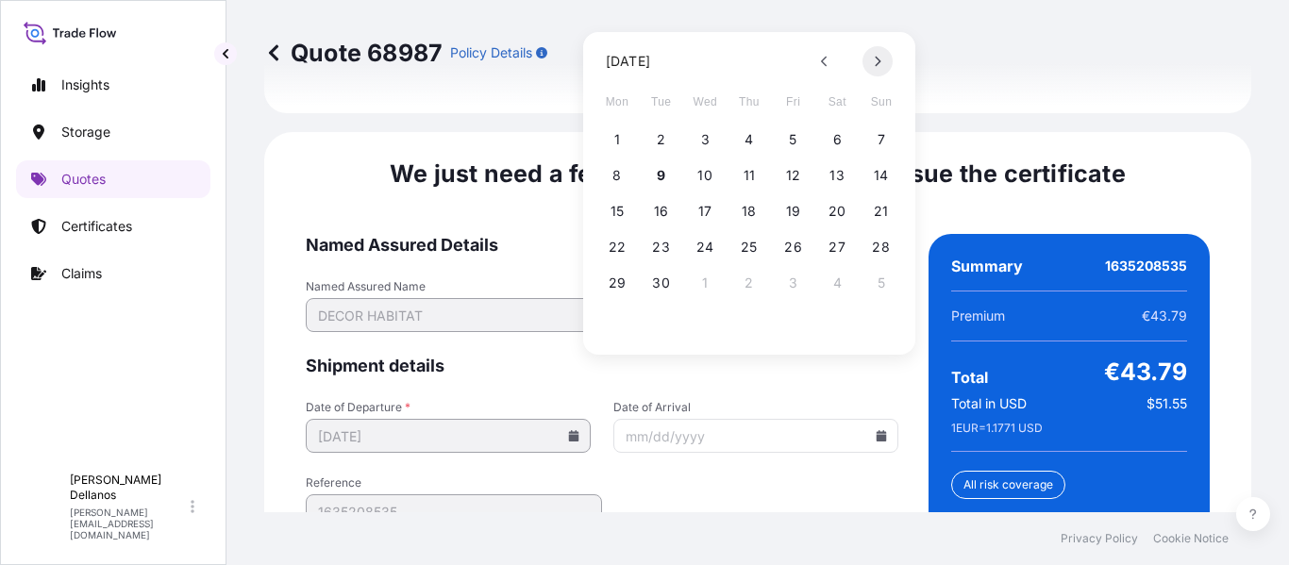
click at [887, 56] on button at bounding box center [878, 61] width 30 height 30
click at [840, 144] on button "1" at bounding box center [837, 140] width 30 height 30
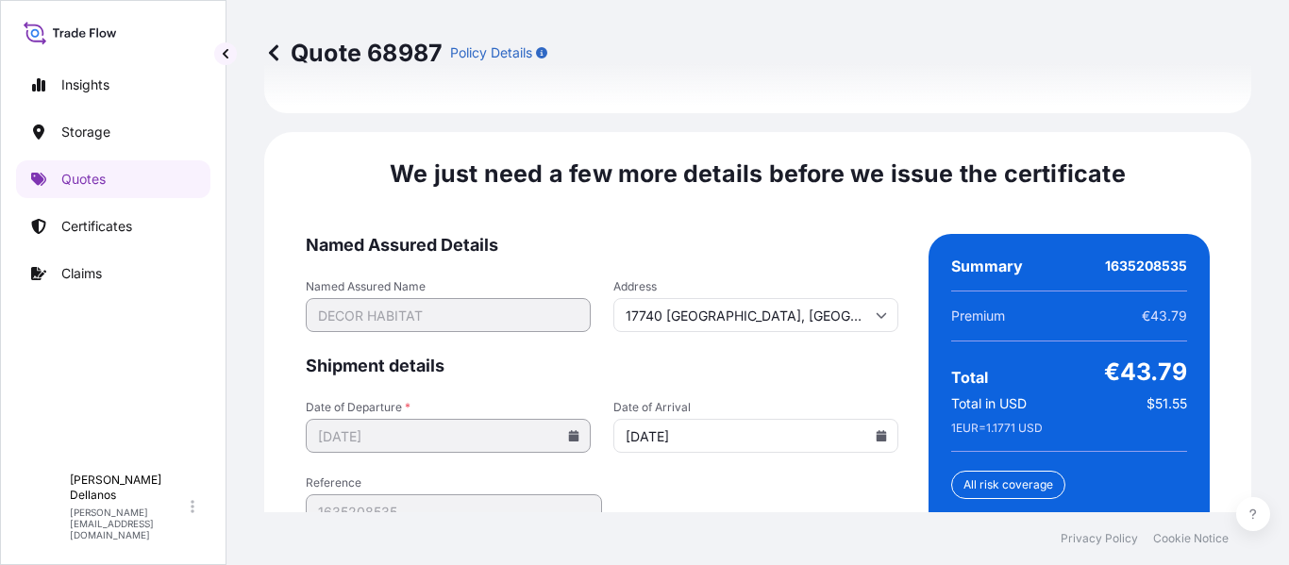
click at [877, 430] on icon at bounding box center [882, 435] width 10 height 11
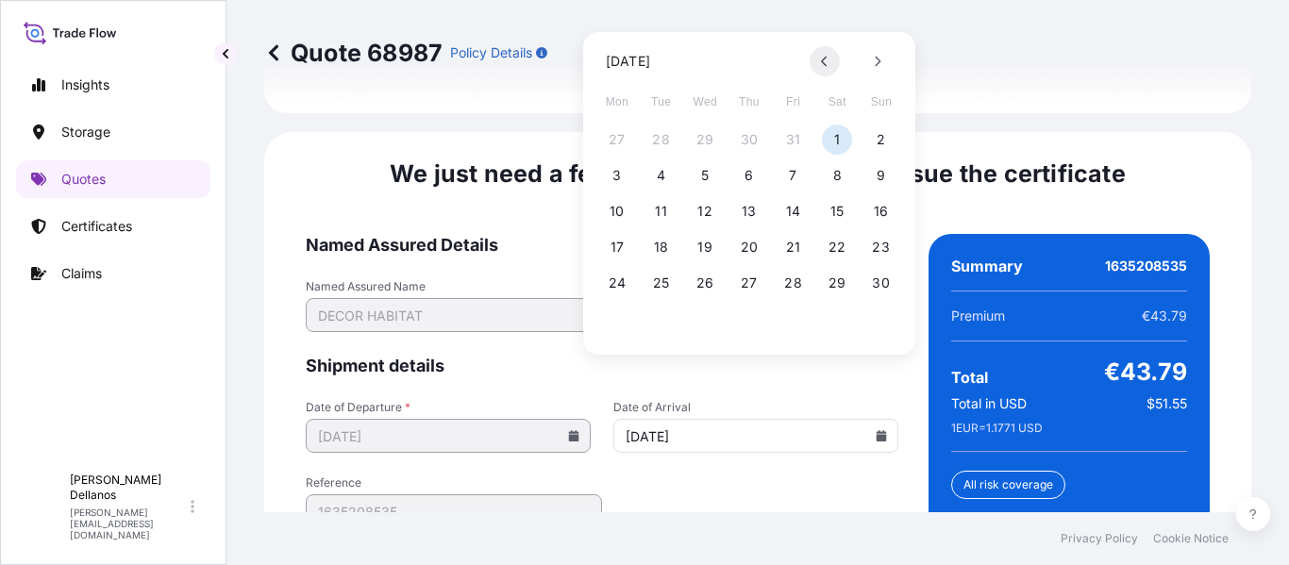
click at [827, 61] on icon at bounding box center [825, 61] width 8 height 11
click at [705, 135] on button "1" at bounding box center [705, 140] width 30 height 30
type input "[DATE]"
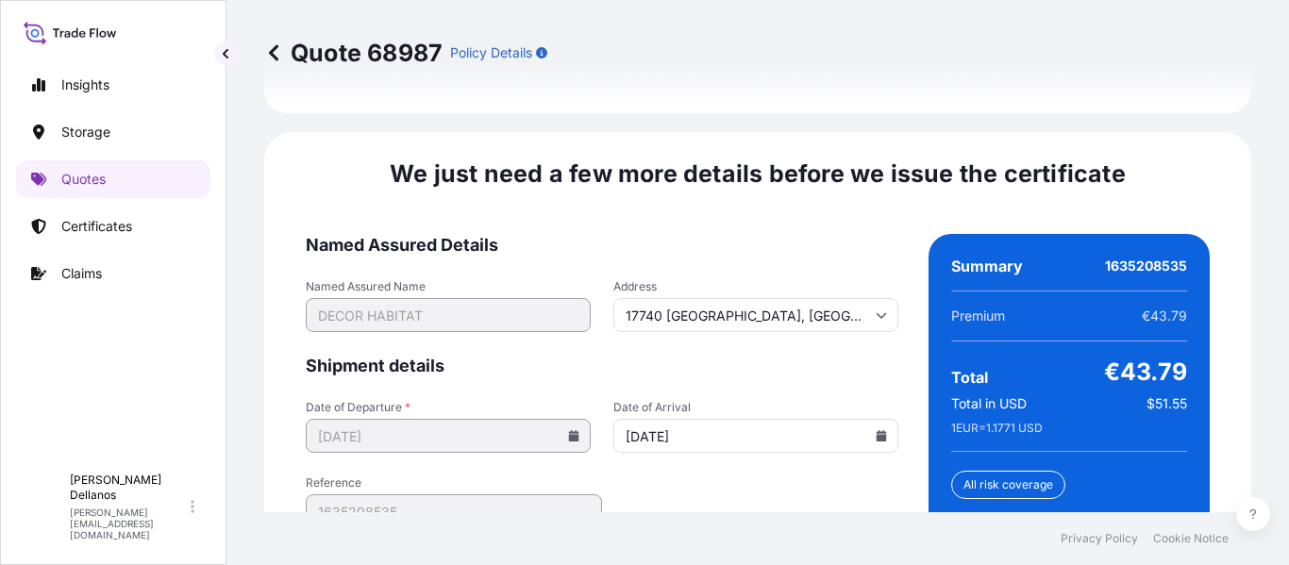
scroll to position [3141, 0]
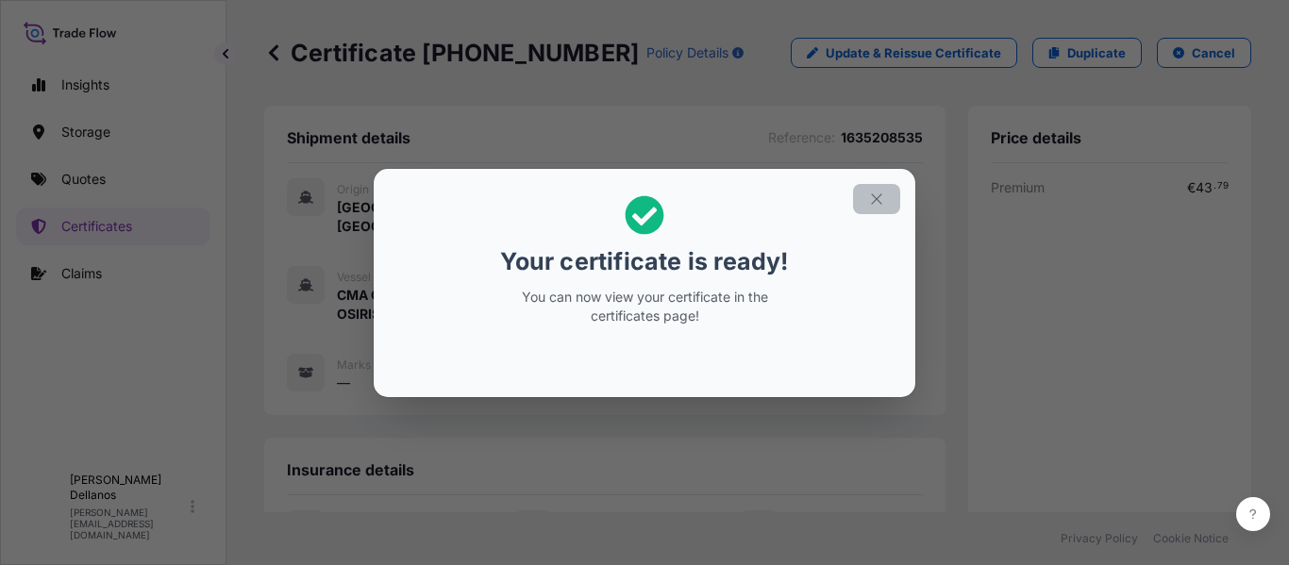
click at [878, 199] on icon "button" at bounding box center [876, 199] width 10 height 10
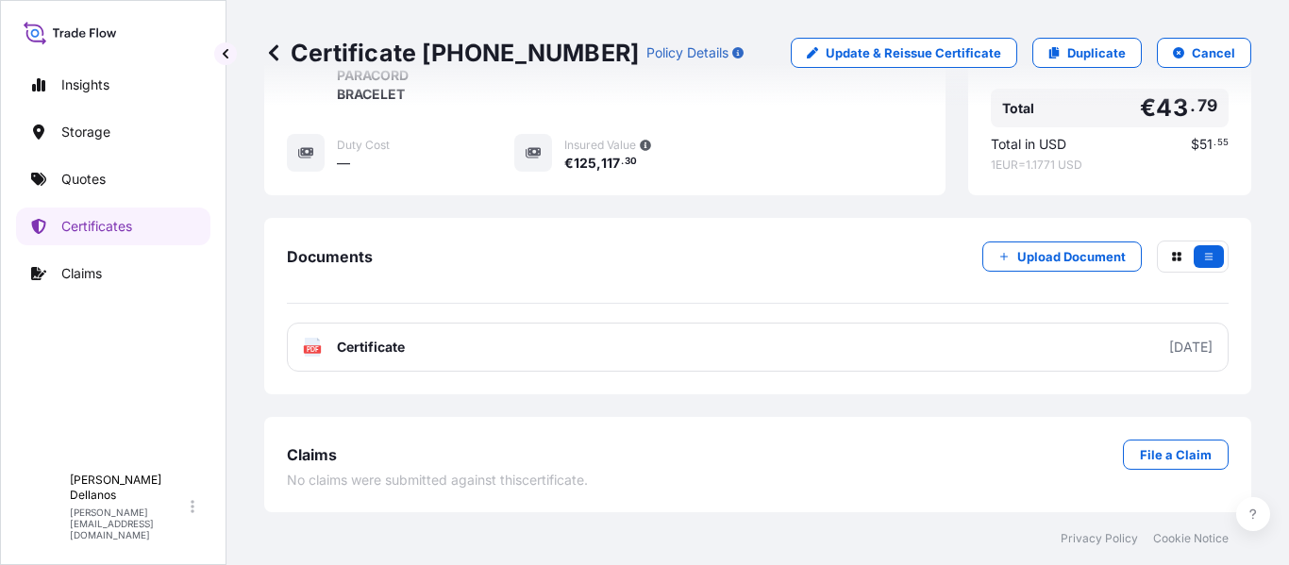
scroll to position [666, 0]
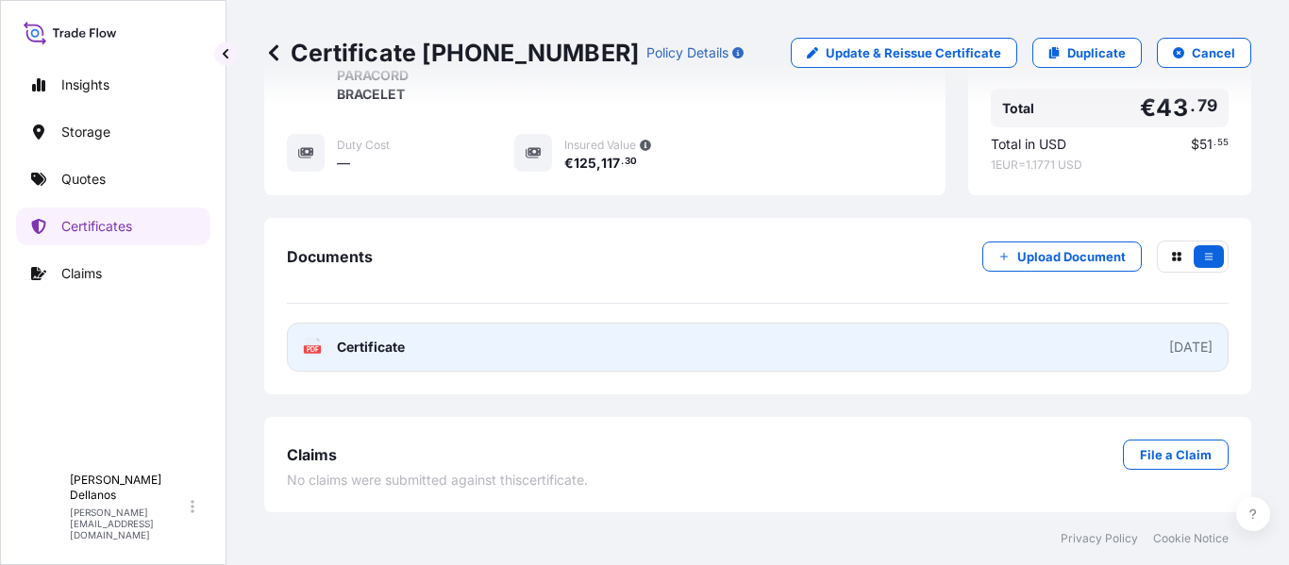
click at [356, 350] on span "Certificate" at bounding box center [371, 347] width 68 height 19
